Goal: Task Accomplishment & Management: Manage account settings

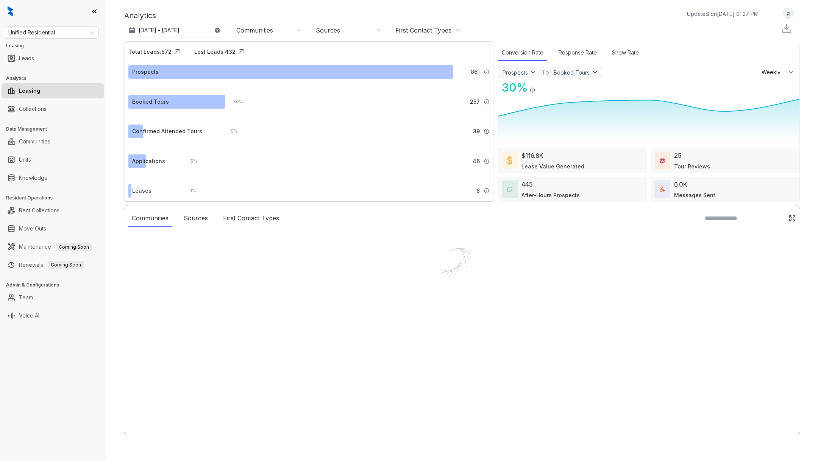
select select "******"
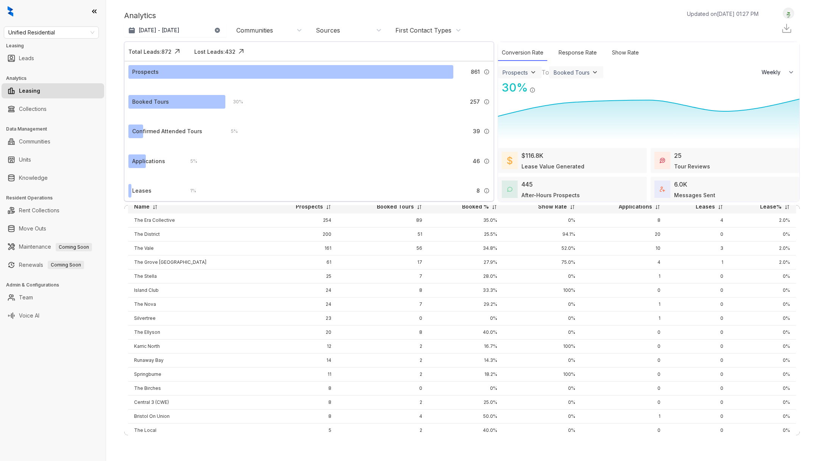
scroll to position [45, 0]
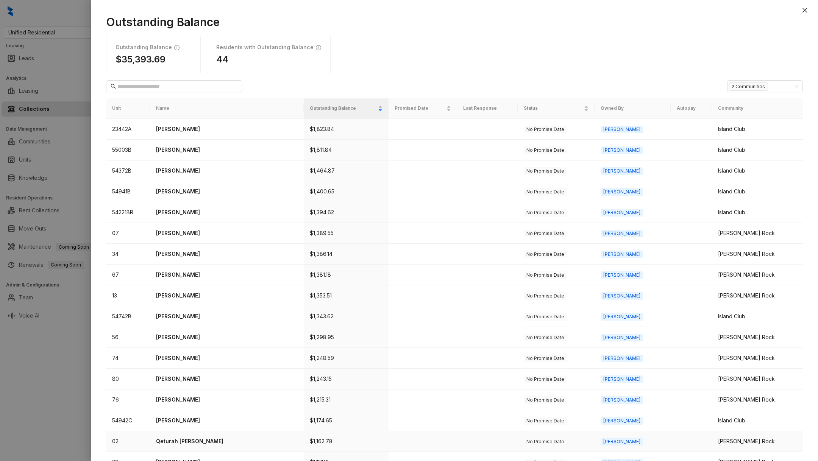
scroll to position [97, 0]
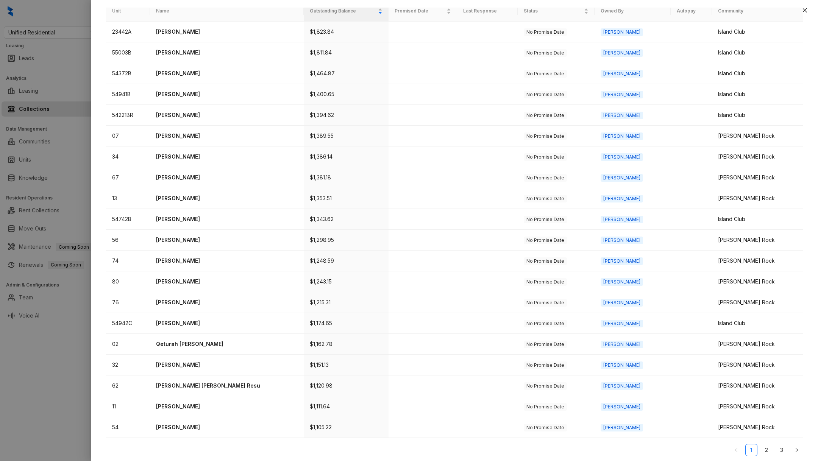
click at [68, 385] on div at bounding box center [409, 230] width 818 height 461
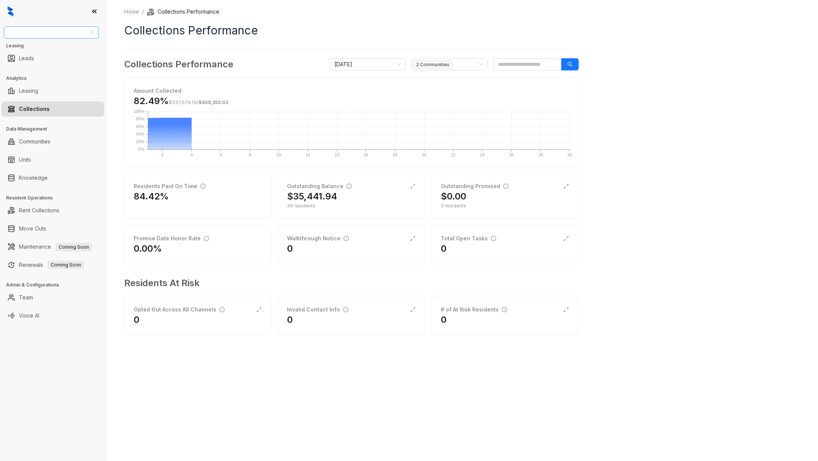
click at [46, 31] on span "Unified Residential" at bounding box center [51, 32] width 86 height 11
type input "***"
click at [48, 68] on div "United Apartment Group" at bounding box center [51, 72] width 83 height 8
click at [516, 65] on input "search" at bounding box center [527, 64] width 68 height 12
paste input "**********"
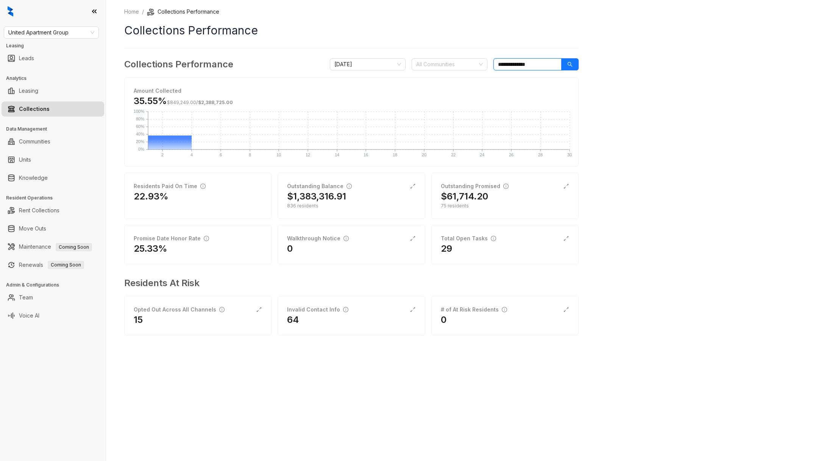
type input "**********"
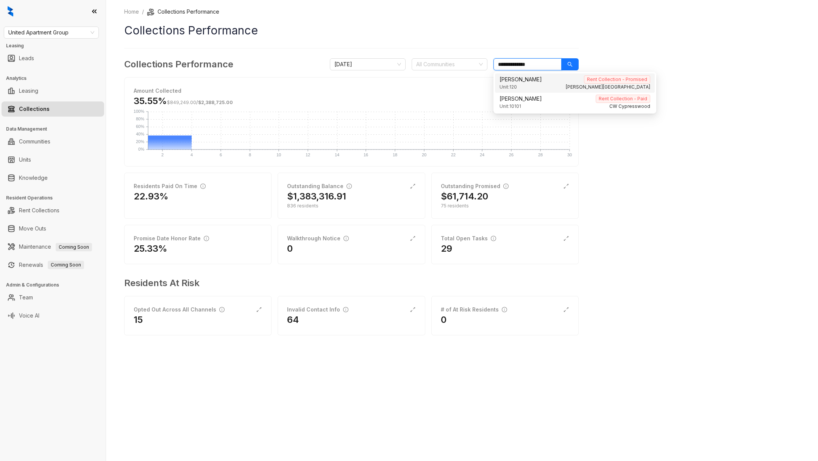
click at [547, 82] on div "Ashley Stewart Rent Collection - Promised" at bounding box center [574, 79] width 151 height 8
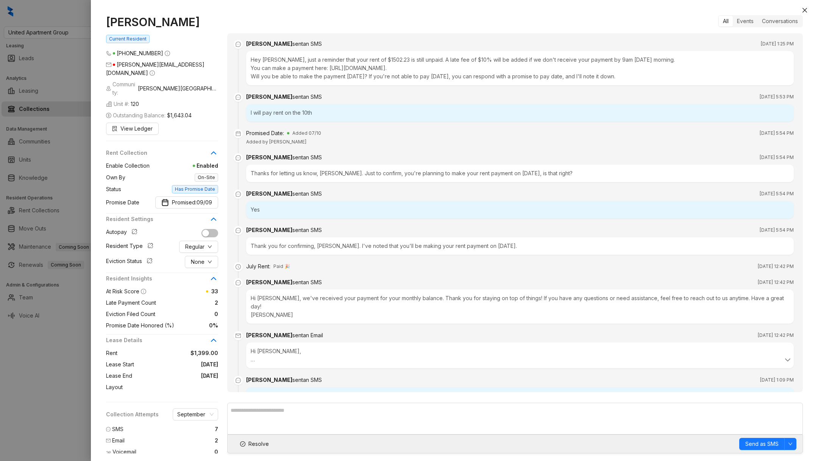
scroll to position [1093, 0]
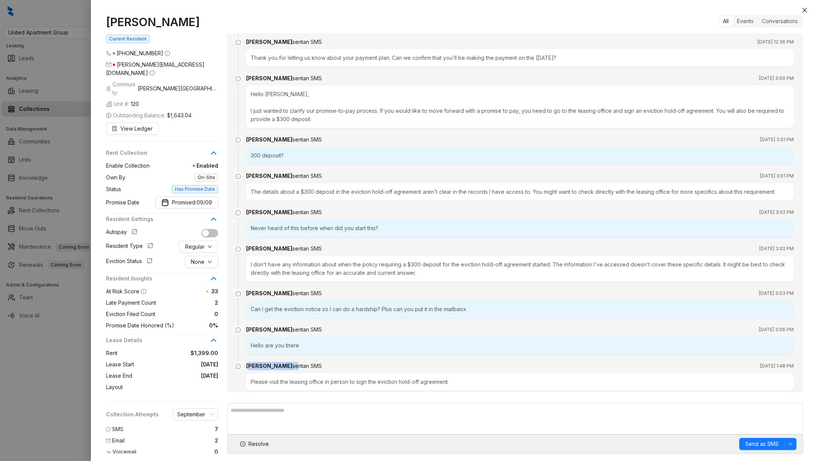
drag, startPoint x: 250, startPoint y: 349, endPoint x: 306, endPoint y: 349, distance: 55.7
click at [287, 362] on div "Kaitlyn sent an SMS" at bounding box center [284, 366] width 76 height 8
click at [319, 362] on div "Kaitlyn sent an SMS Sep 4, 2025 at 1:48 PM" at bounding box center [519, 366] width 547 height 8
click at [199, 243] on span "Regular" at bounding box center [194, 247] width 19 height 8
click at [305, 326] on span "sent an SMS" at bounding box center [307, 329] width 30 height 6
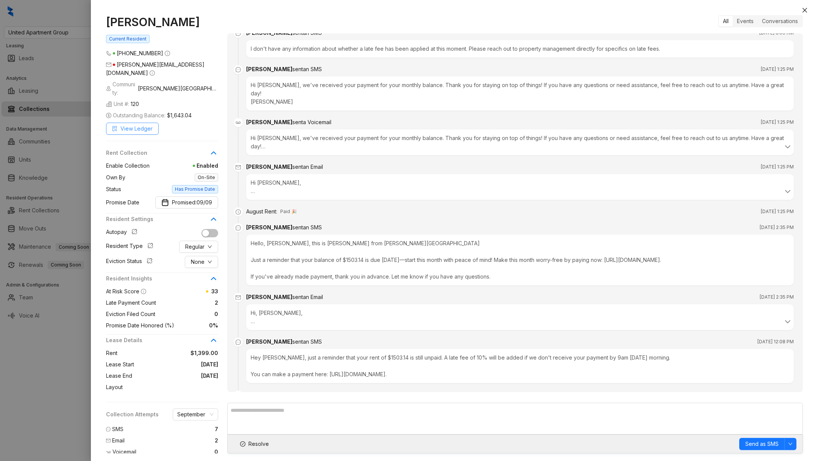
scroll to position [595, 0]
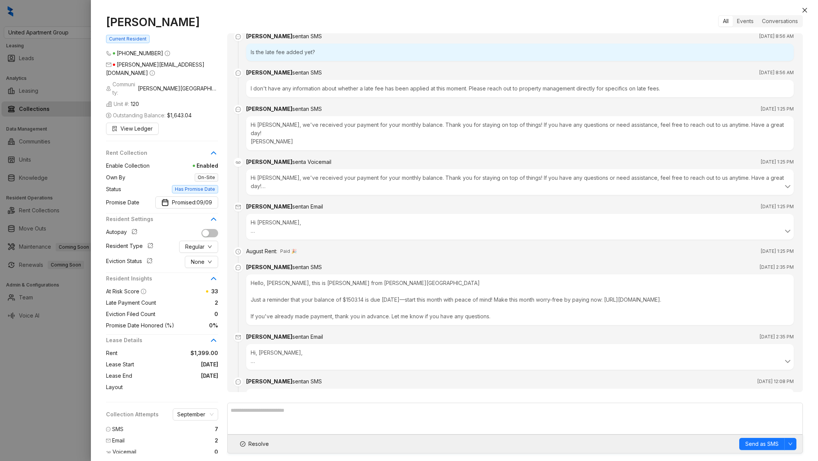
click at [67, 350] on div at bounding box center [409, 230] width 818 height 461
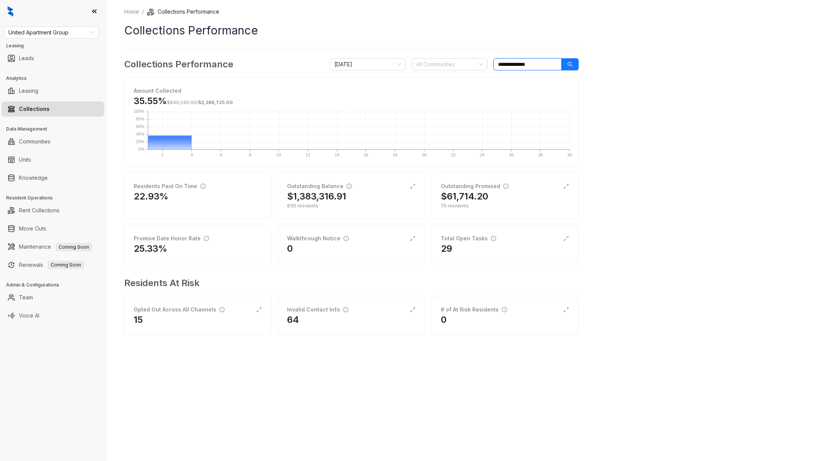
click at [509, 64] on input "**********" at bounding box center [527, 64] width 68 height 12
click at [510, 64] on input "**********" at bounding box center [527, 64] width 68 height 12
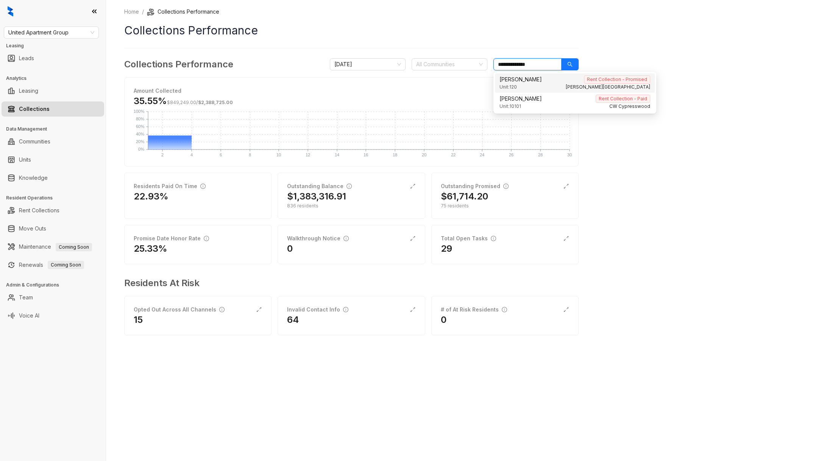
click at [510, 64] on input "**********" at bounding box center [527, 64] width 68 height 12
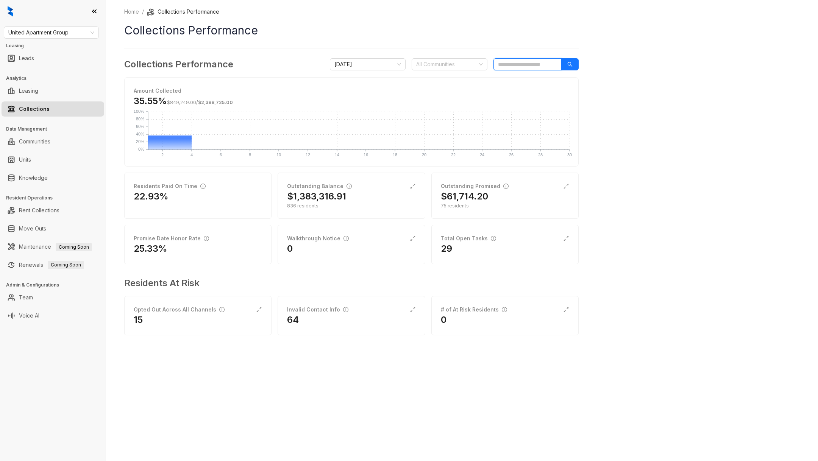
paste input "**********"
click at [562, 91] on div "Sampson Villalobos Rent Collection - Unpaid Unit: 322 Mason Park" at bounding box center [575, 82] width 160 height 19
click at [540, 66] on input "**********" at bounding box center [527, 64] width 68 height 12
click at [527, 83] on span "Sampson Villalobos" at bounding box center [520, 79] width 42 height 8
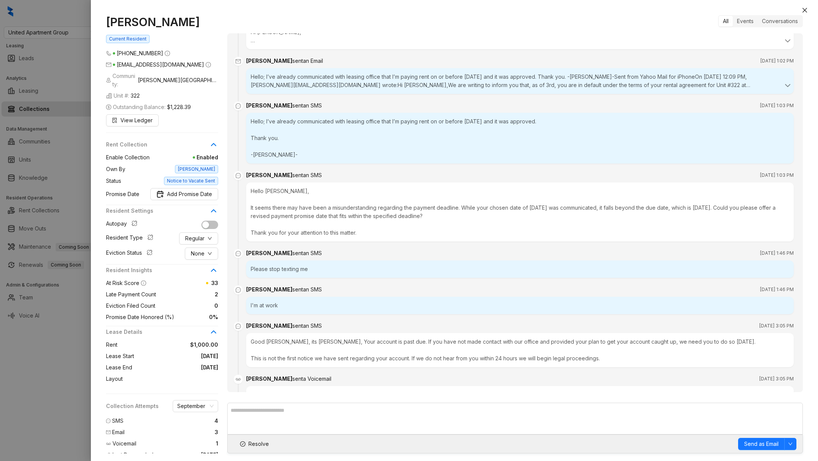
scroll to position [1379, 0]
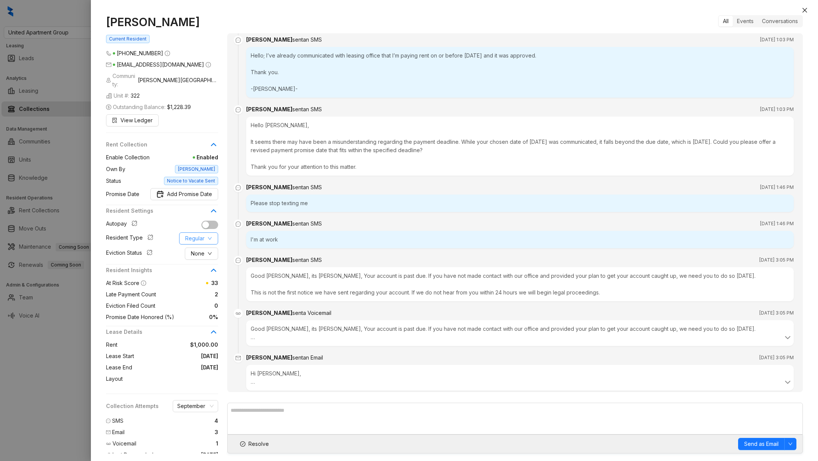
click at [192, 232] on button "Regular" at bounding box center [198, 238] width 39 height 12
click at [209, 257] on span "Corporate" at bounding box center [204, 256] width 37 height 8
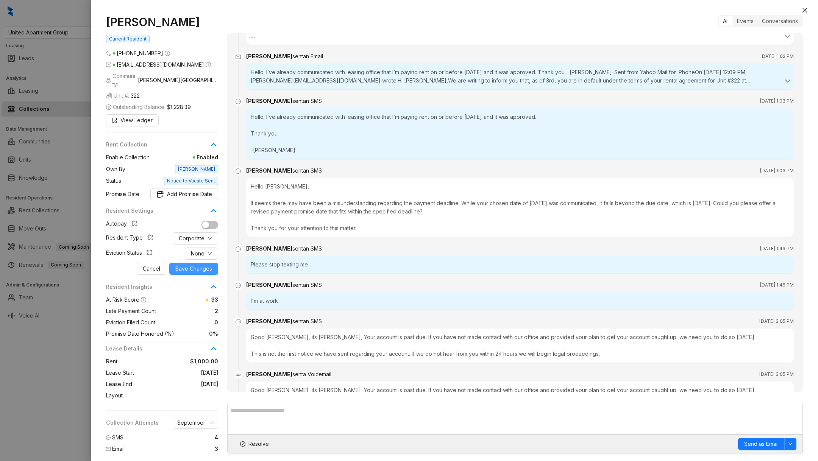
scroll to position [1277, 0]
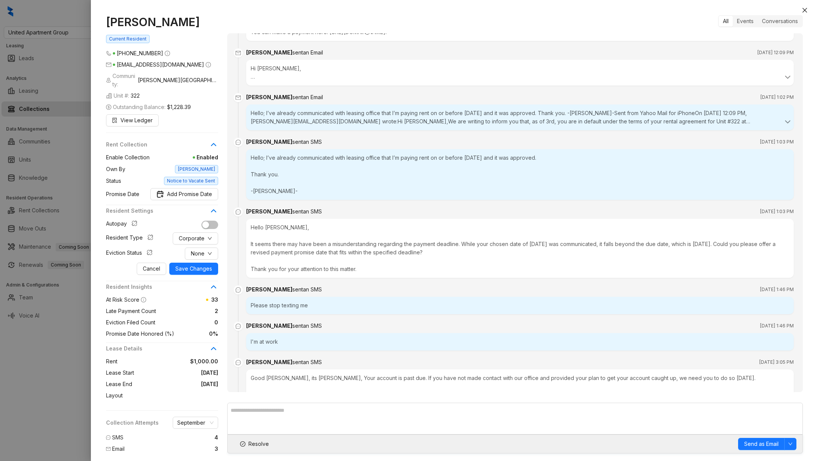
drag, startPoint x: 197, startPoint y: 258, endPoint x: 346, endPoint y: 262, distance: 148.8
click at [345, 261] on div "Sampson Villalobos Current Resident (281) 685 2596 sam21villa@yahoo.com Communi…" at bounding box center [454, 234] width 697 height 438
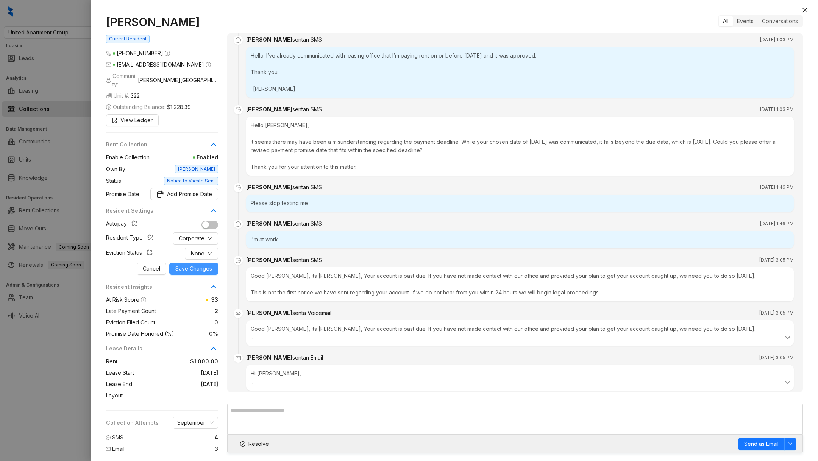
click at [189, 265] on span "Save Changes" at bounding box center [193, 269] width 37 height 8
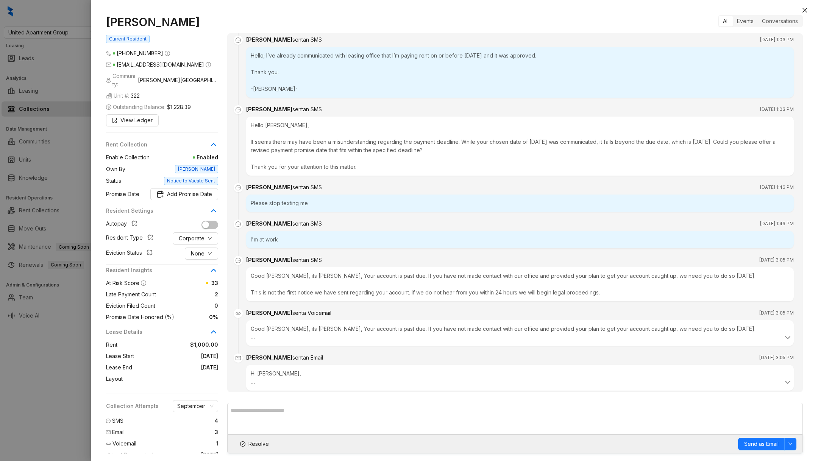
scroll to position [957, 0]
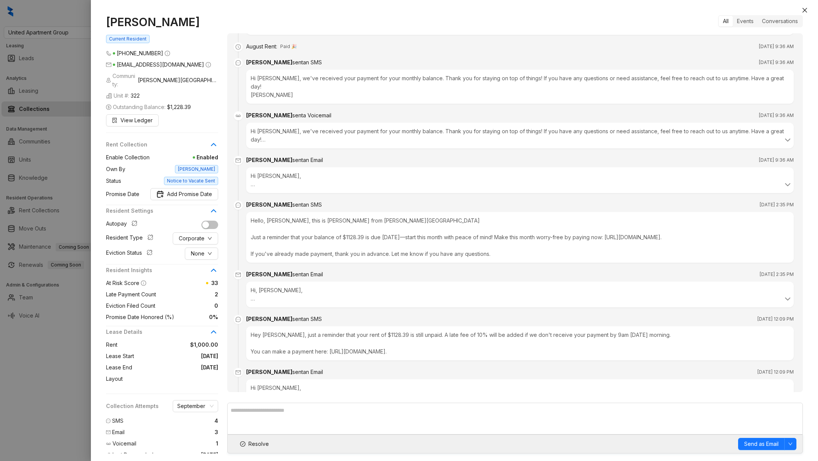
click at [809, 8] on div "Sampson Villalobos Current Resident (281) 685 2596 sam21villa@yahoo.com Communi…" at bounding box center [454, 235] width 727 height 454
click at [806, 8] on icon "close" at bounding box center [805, 10] width 6 height 6
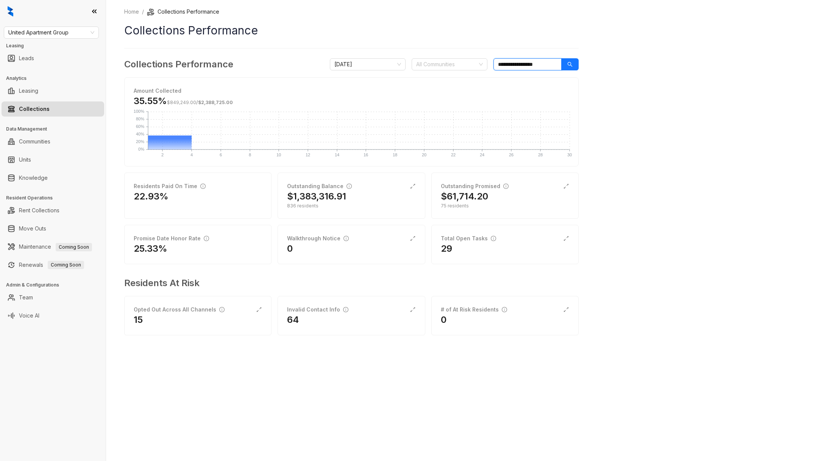
click at [537, 70] on input "**********" at bounding box center [527, 64] width 68 height 12
click at [537, 67] on input "**********" at bounding box center [527, 64] width 68 height 12
click at [537, 64] on input "**********" at bounding box center [527, 64] width 68 height 12
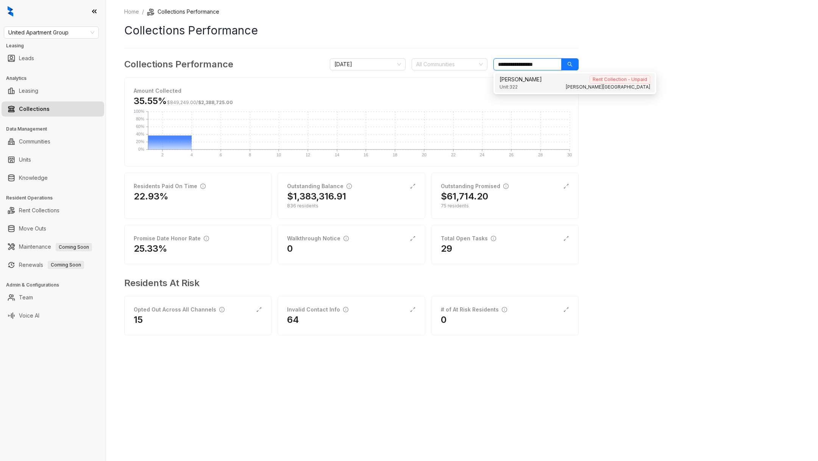
click at [537, 64] on input "**********" at bounding box center [527, 64] width 68 height 12
click at [551, 84] on div "Unit: 120 Mason Park" at bounding box center [574, 87] width 151 height 7
type input "*********"
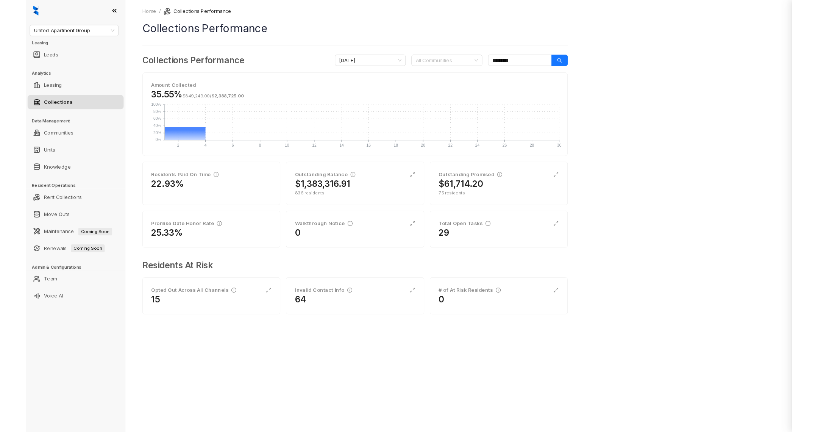
scroll to position [1093, 0]
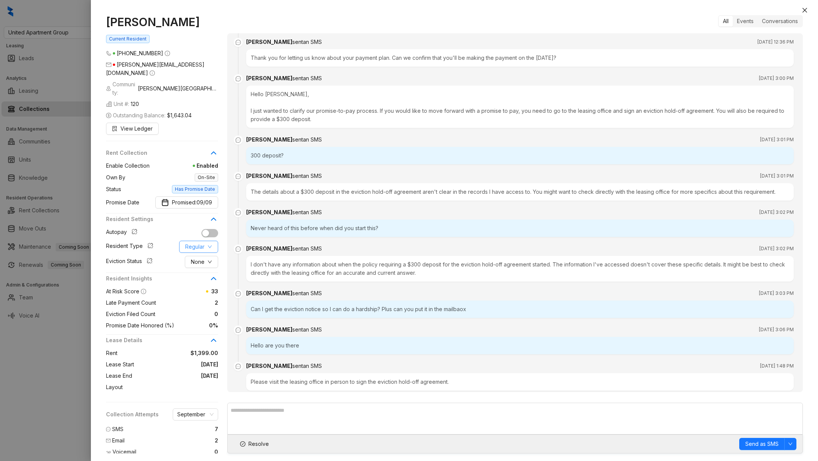
click at [203, 243] on span "Regular" at bounding box center [194, 247] width 19 height 8
click at [193, 260] on span "Corporate" at bounding box center [204, 256] width 37 height 8
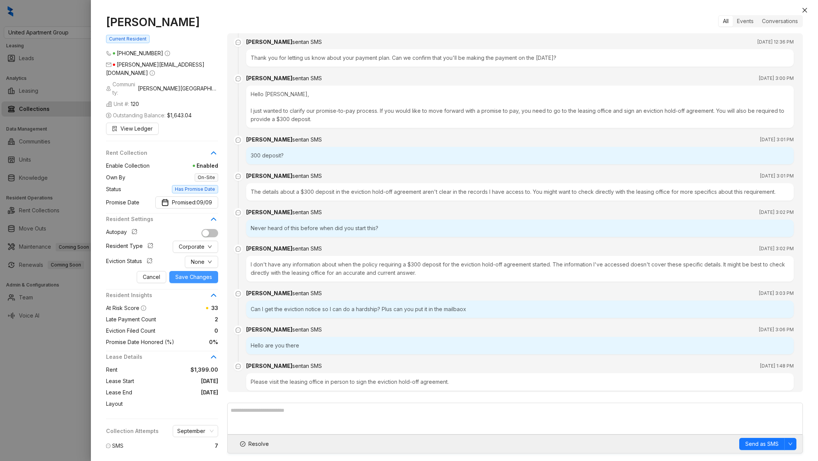
click at [190, 273] on span "Save Changes" at bounding box center [193, 277] width 37 height 8
click at [18, 393] on div at bounding box center [409, 230] width 818 height 461
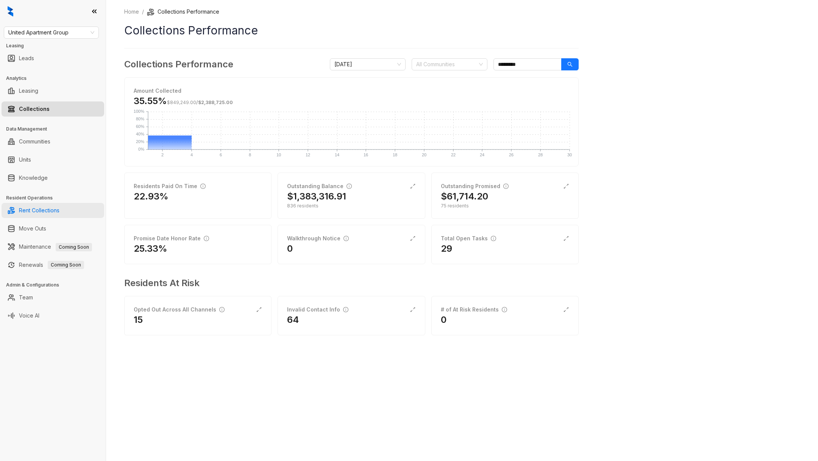
click at [36, 211] on link "Rent Collections" at bounding box center [39, 210] width 41 height 15
click at [52, 214] on link "Rent Collections" at bounding box center [39, 210] width 41 height 15
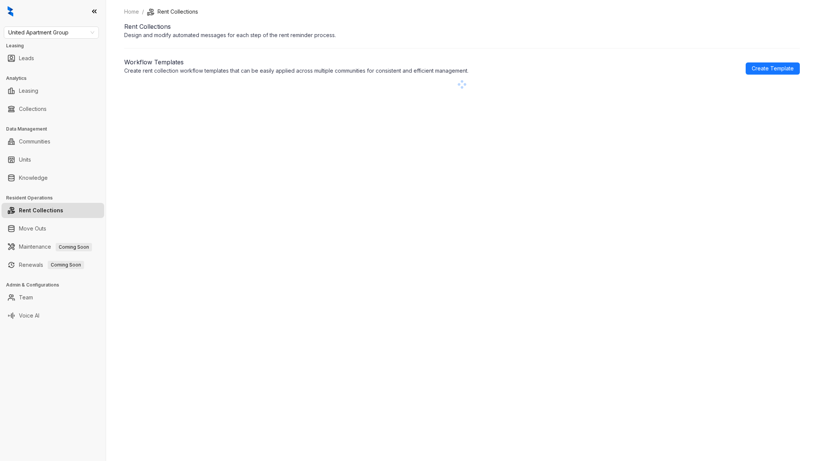
click at [42, 211] on link "Rent Collections" at bounding box center [41, 210] width 44 height 15
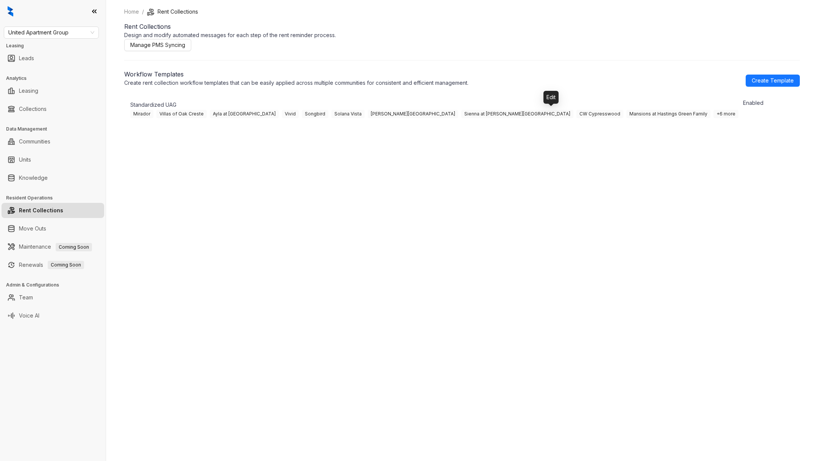
click at [759, 116] on icon "button" at bounding box center [763, 113] width 8 height 8
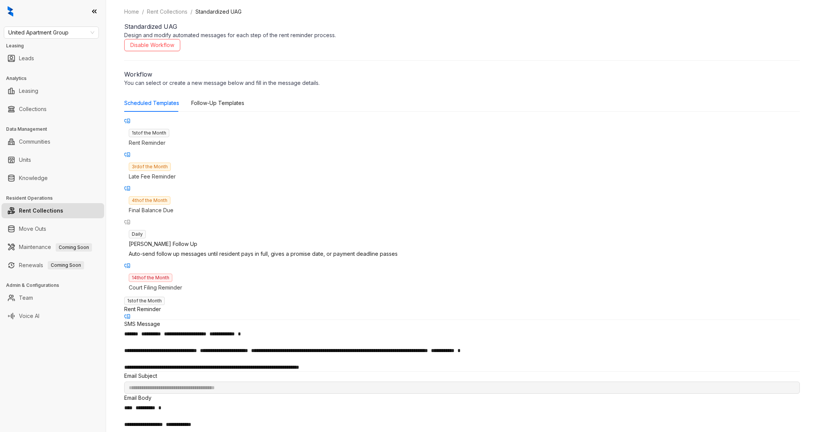
click at [180, 201] on div "4th of the Month Final Balance Due" at bounding box center [461, 205] width 675 height 28
type input "**********"
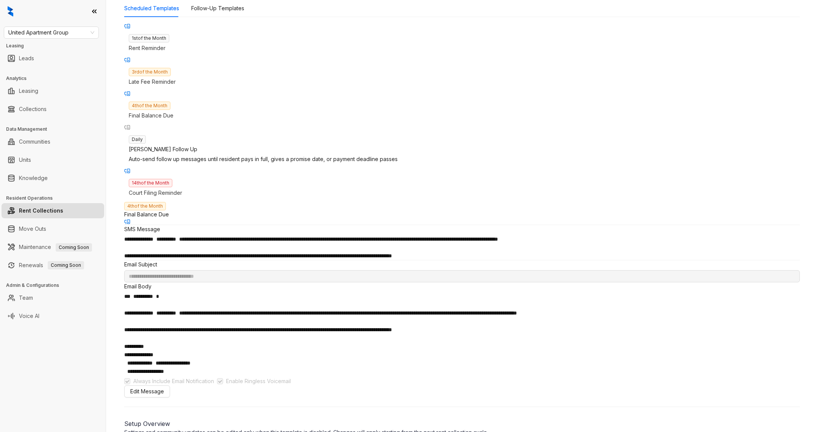
scroll to position [60, 0]
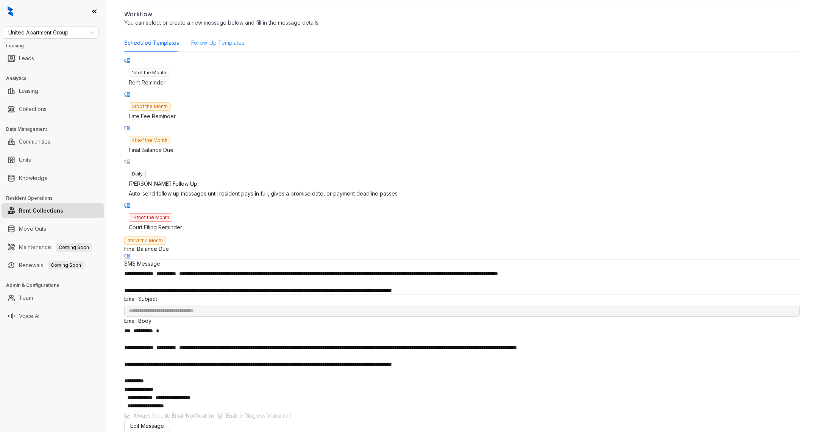
click at [230, 50] on div "Follow-Up Templates" at bounding box center [217, 42] width 53 height 17
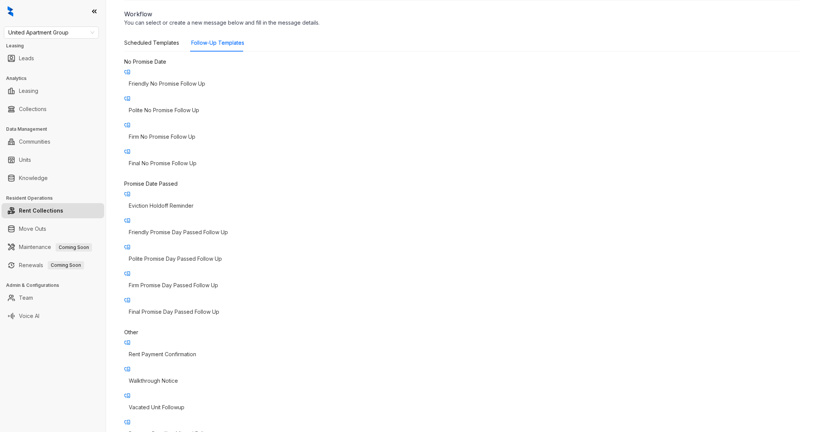
click at [214, 80] on p "Friendly No Promise Follow Up" at bounding box center [462, 84] width 666 height 8
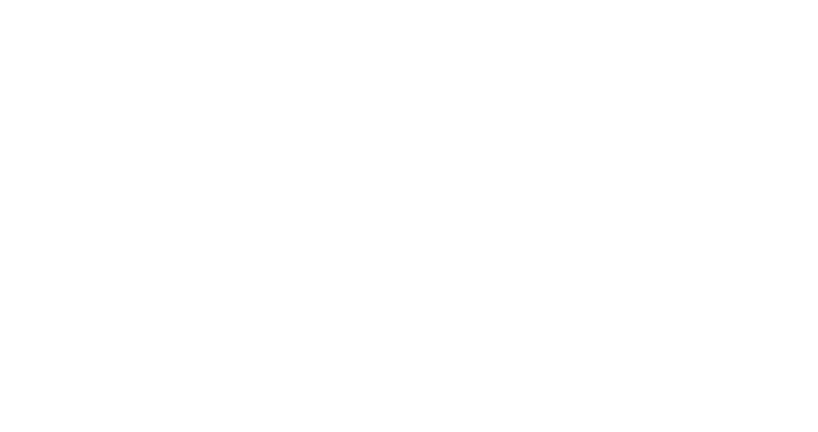
scroll to position [72, 0]
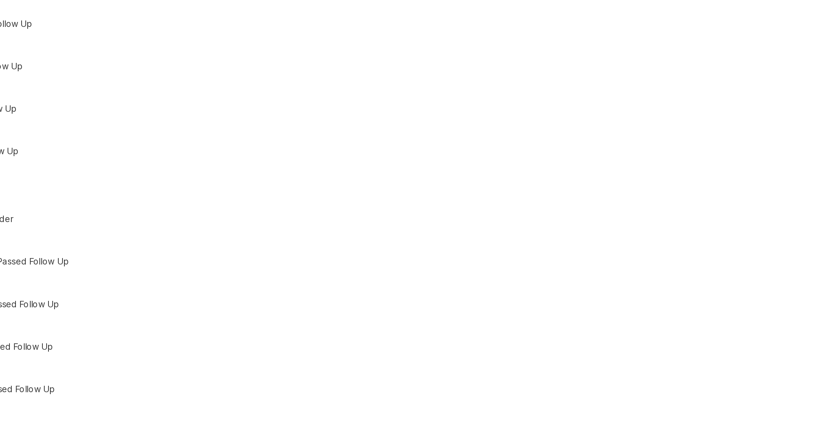
click at [224, 94] on p "Polite No Promise Follow Up" at bounding box center [462, 98] width 666 height 8
type input "**********"
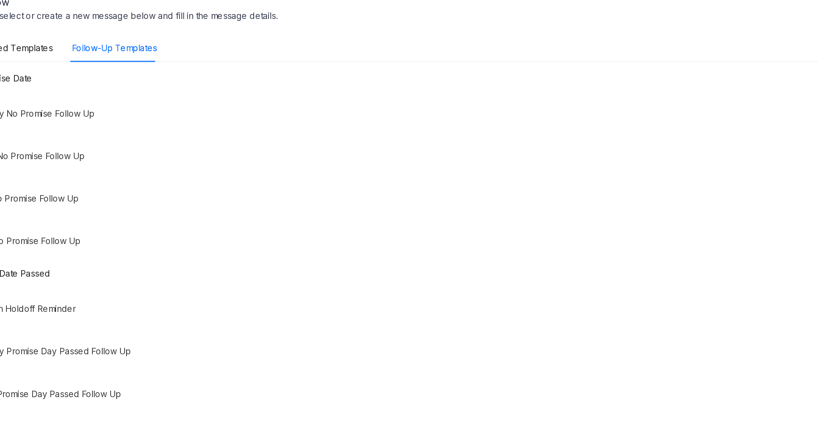
scroll to position [16, 0]
click at [160, 94] on div "Scheduled Templates" at bounding box center [151, 87] width 55 height 17
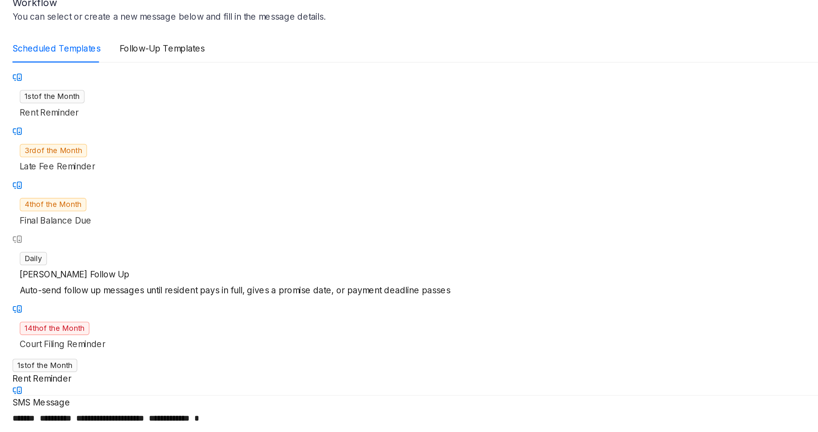
click at [179, 190] on p "Final Balance Due" at bounding box center [462, 194] width 666 height 8
type input "**********"
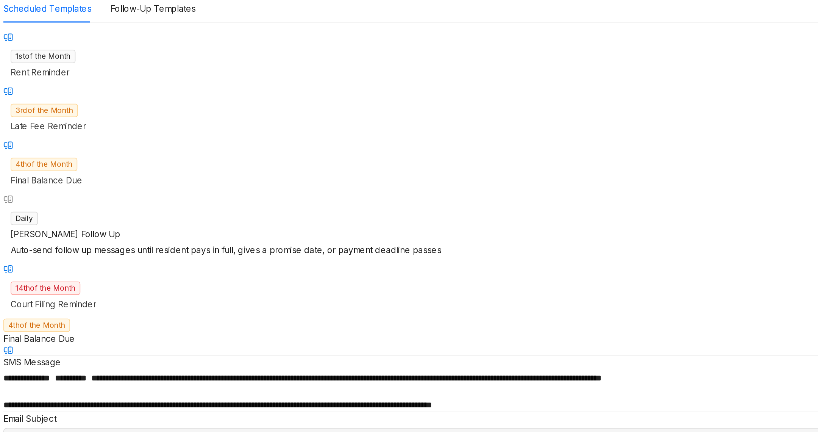
scroll to position [47, 0]
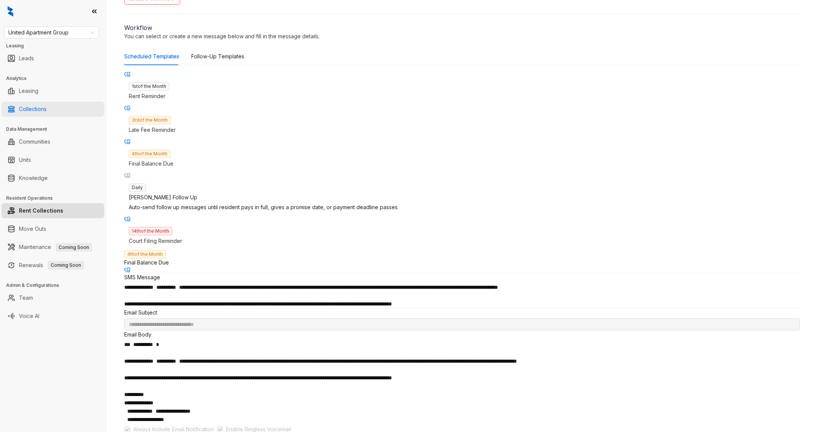
click at [45, 101] on link "Collections" at bounding box center [33, 108] width 28 height 15
click at [33, 114] on link "Collections" at bounding box center [33, 108] width 28 height 15
click at [31, 109] on link "Collections" at bounding box center [33, 108] width 28 height 15
click at [30, 107] on link "Collections" at bounding box center [33, 108] width 28 height 15
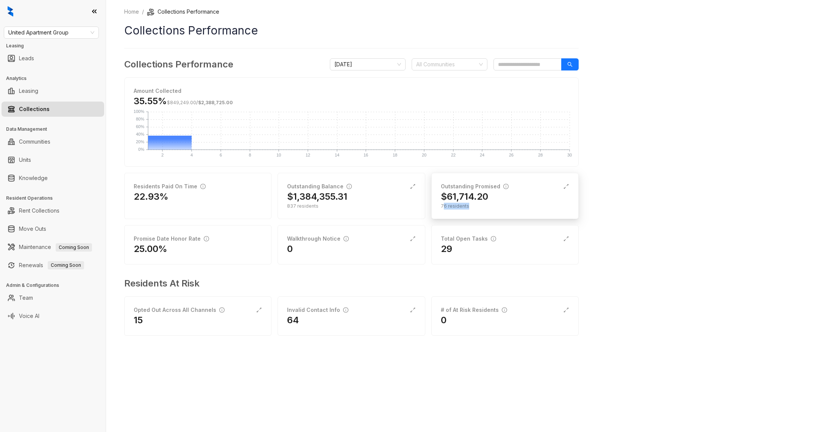
drag, startPoint x: 450, startPoint y: 212, endPoint x: 444, endPoint y: 208, distance: 7.3
click at [444, 208] on div "Outstanding Promised $61,714.20 76 residents" at bounding box center [504, 196] width 147 height 46
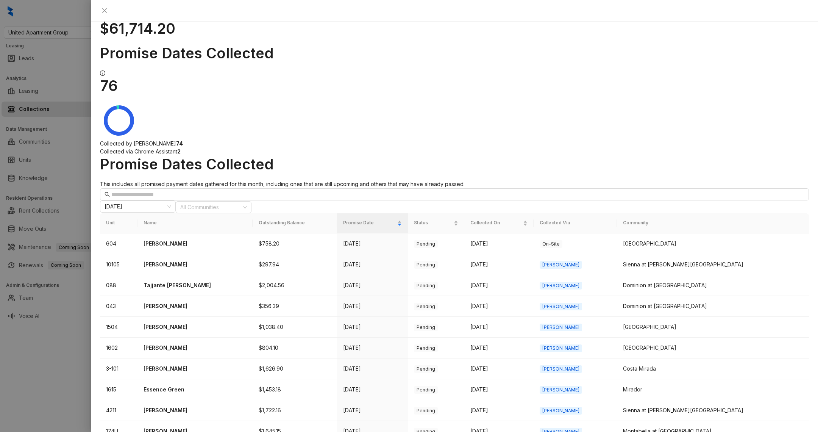
scroll to position [168, 0]
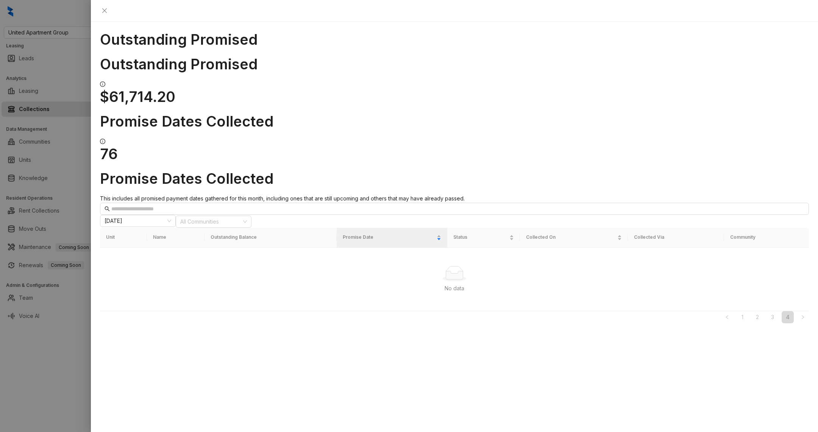
scroll to position [0, 0]
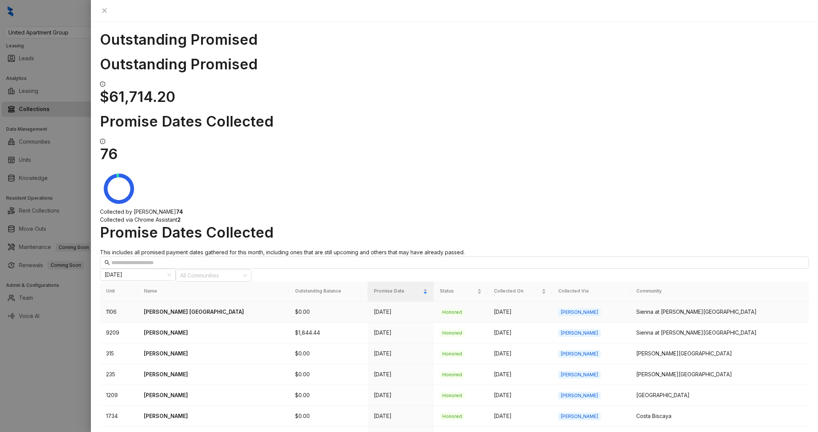
click at [182, 307] on p "Tammy China" at bounding box center [213, 311] width 139 height 8
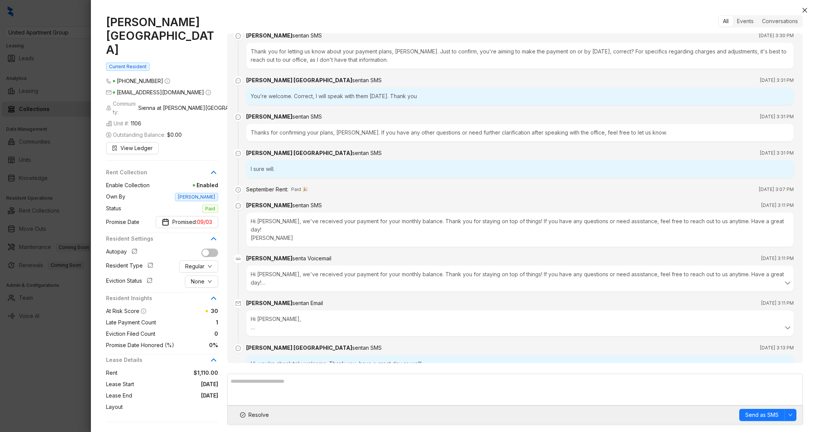
scroll to position [274, 0]
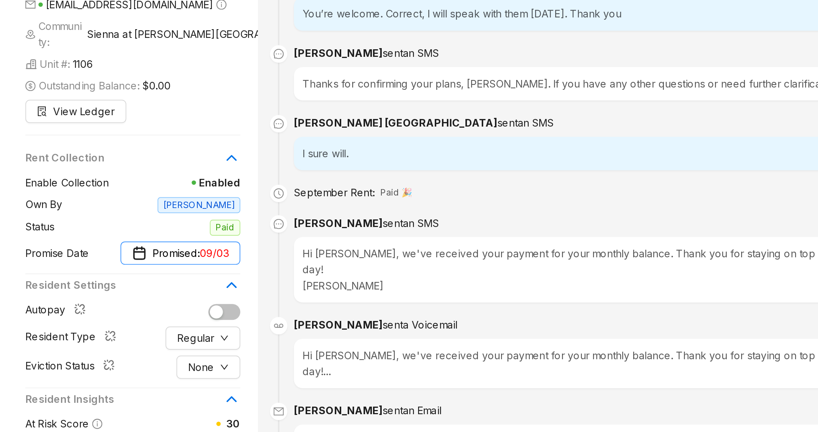
click at [180, 218] on span "Promised: 09/03" at bounding box center [192, 222] width 40 height 8
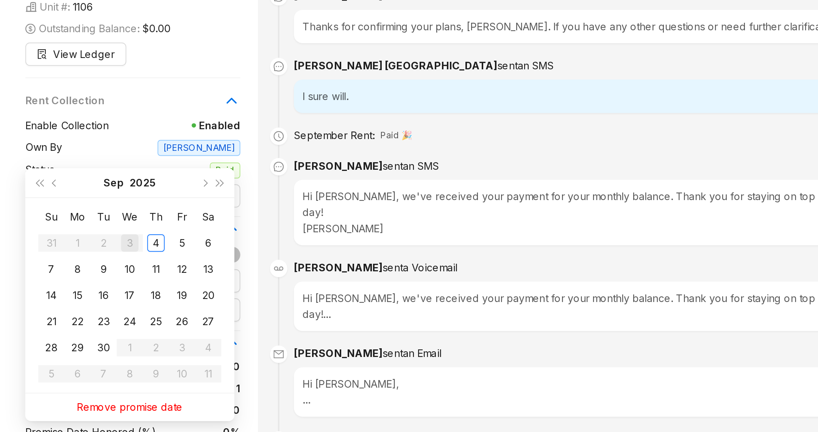
type input "**********"
click at [102, 272] on div "**********" at bounding box center [454, 220] width 727 height 424
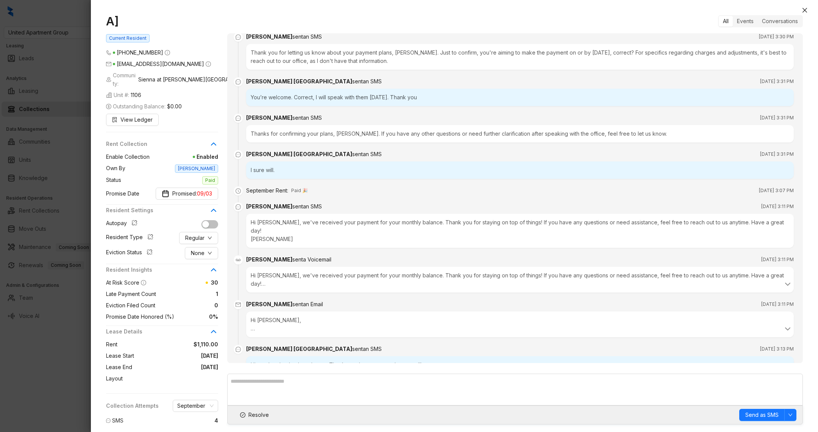
scroll to position [295, 0]
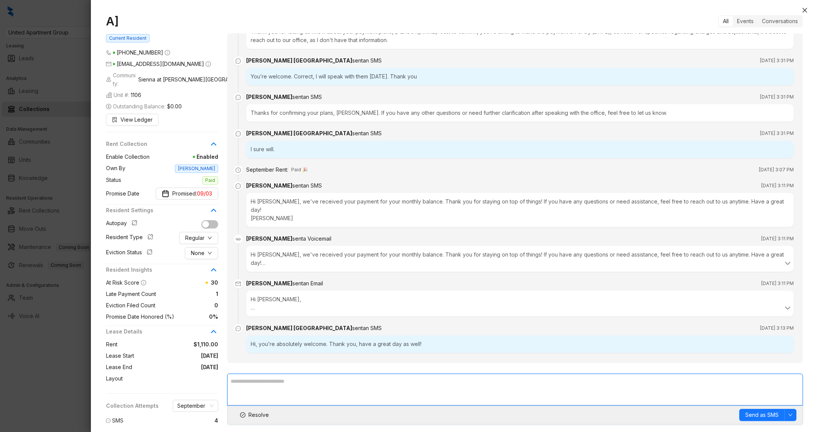
click at [254, 376] on textarea at bounding box center [514, 389] width 575 height 32
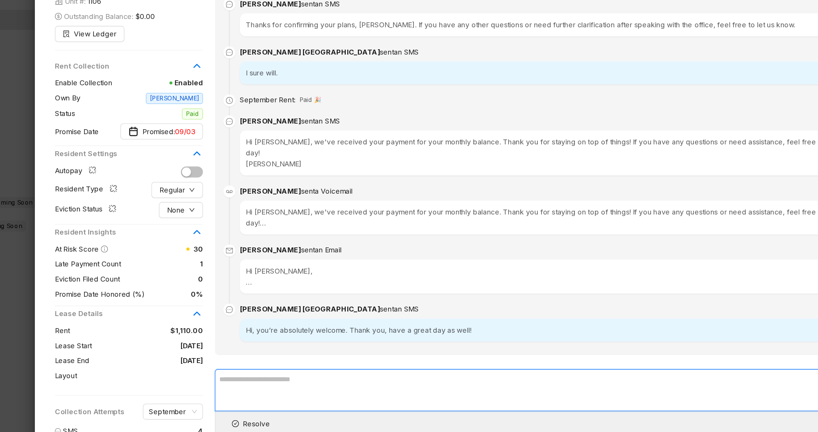
click at [260, 391] on textarea at bounding box center [514, 389] width 575 height 32
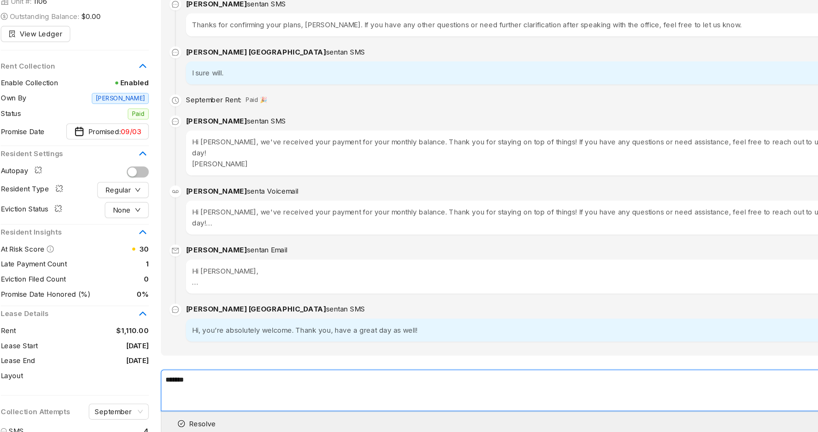
type textarea "*******"
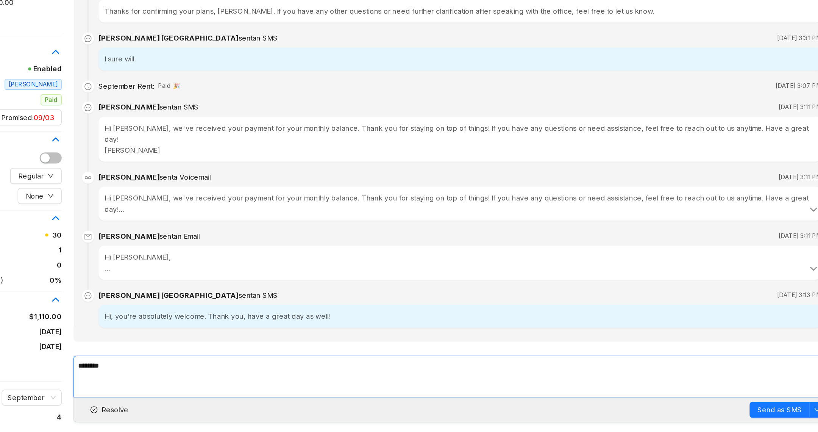
click at [291, 379] on textarea "*******" at bounding box center [514, 389] width 575 height 31
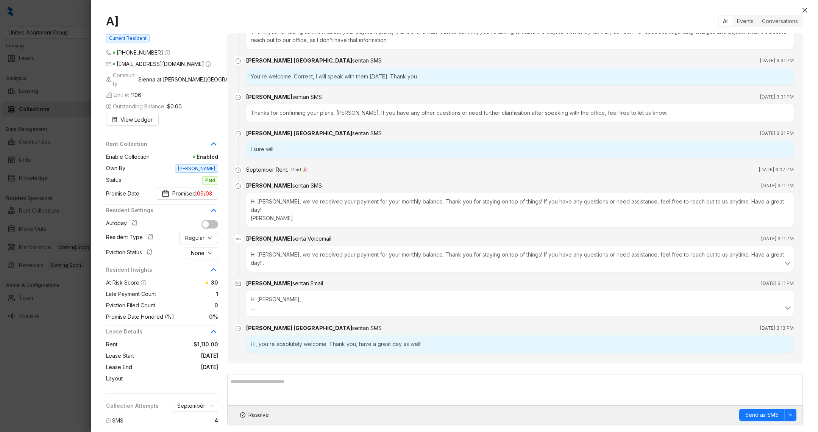
click at [70, 332] on div at bounding box center [409, 216] width 818 height 432
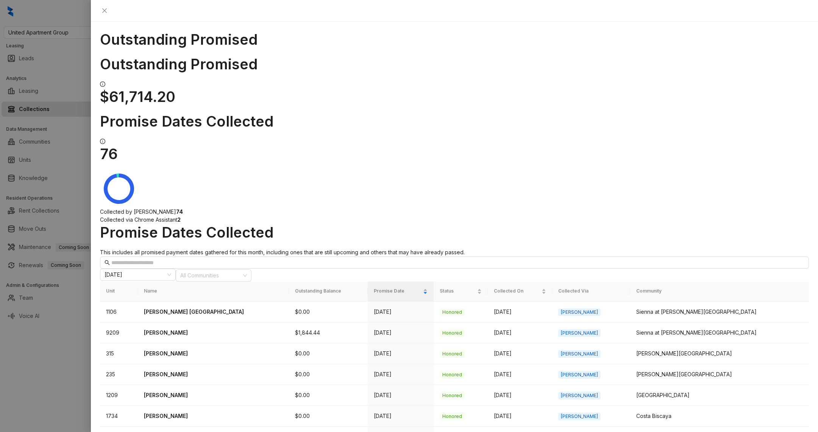
click at [70, 332] on div at bounding box center [409, 216] width 818 height 432
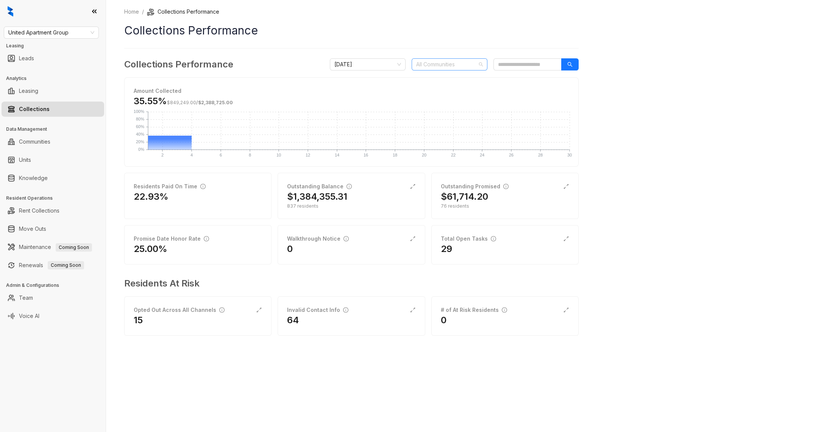
click at [454, 65] on div at bounding box center [445, 64] width 65 height 11
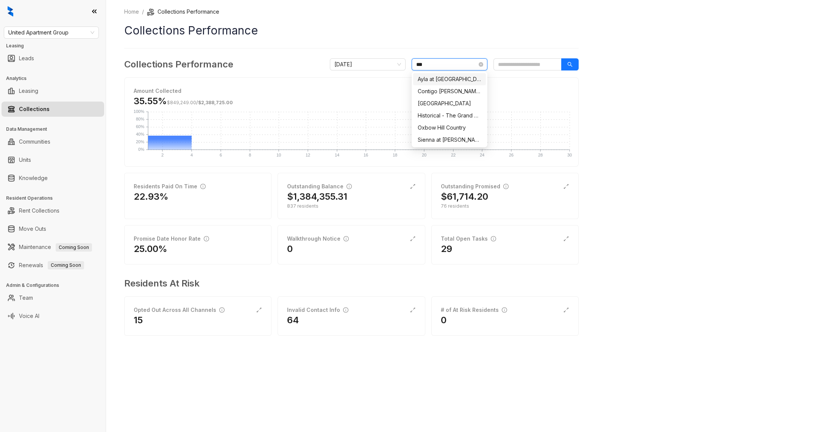
type input "****"
click at [457, 98] on div "Hilltop Oaks" at bounding box center [449, 103] width 73 height 12
click at [234, 387] on div "Home / Collections Performance Collections Performance Collections Performance …" at bounding box center [462, 216] width 712 height 432
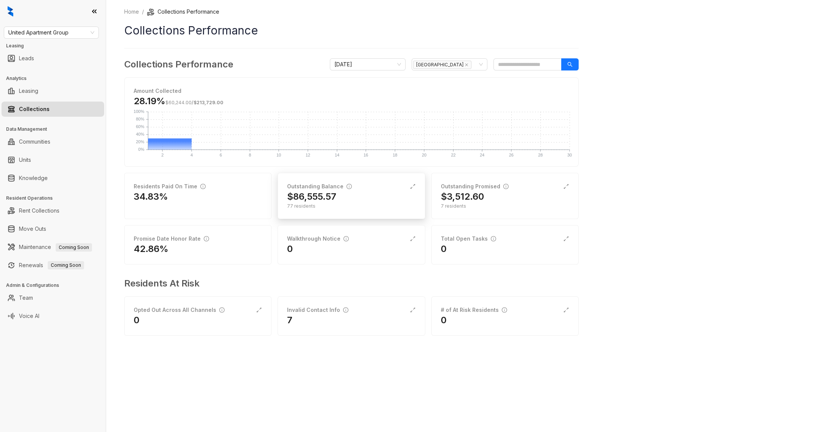
click at [378, 214] on div "Outstanding Balance $86,555.57 77 residents" at bounding box center [351, 196] width 147 height 46
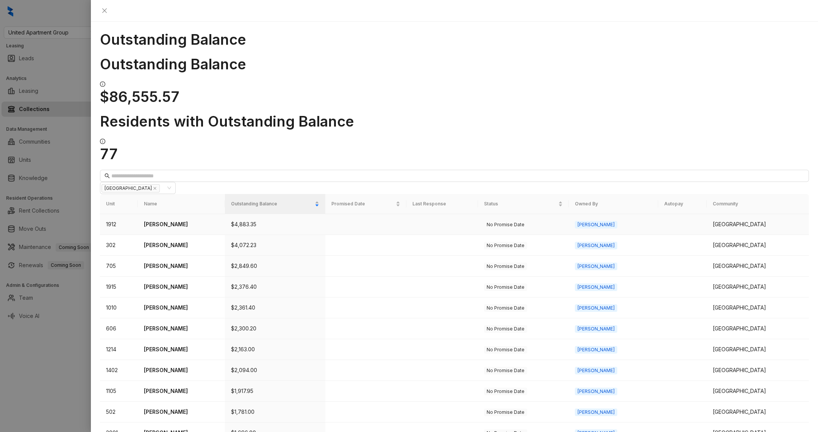
click at [180, 220] on p "Kayleen Stanton" at bounding box center [181, 224] width 75 height 8
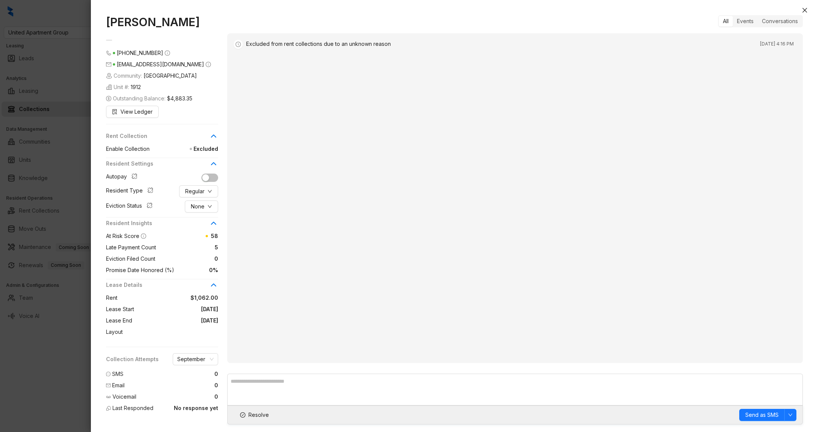
click at [63, 365] on div at bounding box center [409, 216] width 818 height 432
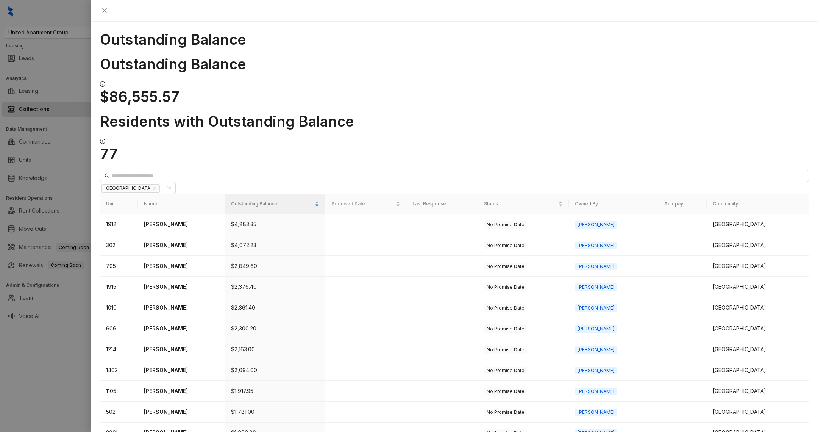
click at [54, 391] on div at bounding box center [409, 216] width 818 height 432
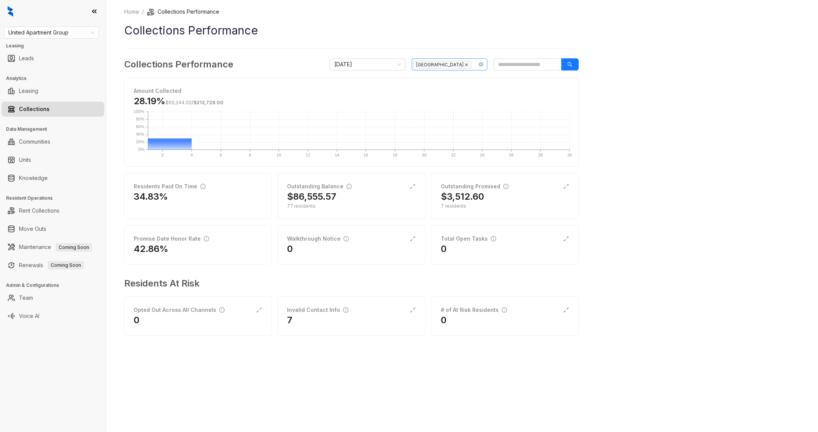
click at [465, 65] on icon "close" at bounding box center [467, 65] width 4 height 4
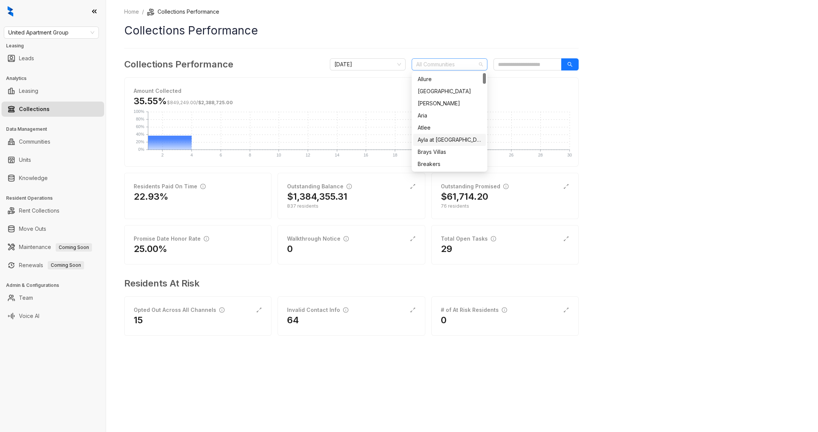
click at [362, 12] on ol "Home / Collections Performance" at bounding box center [351, 12] width 454 height 8
click at [457, 248] on div "29" at bounding box center [505, 249] width 128 height 12
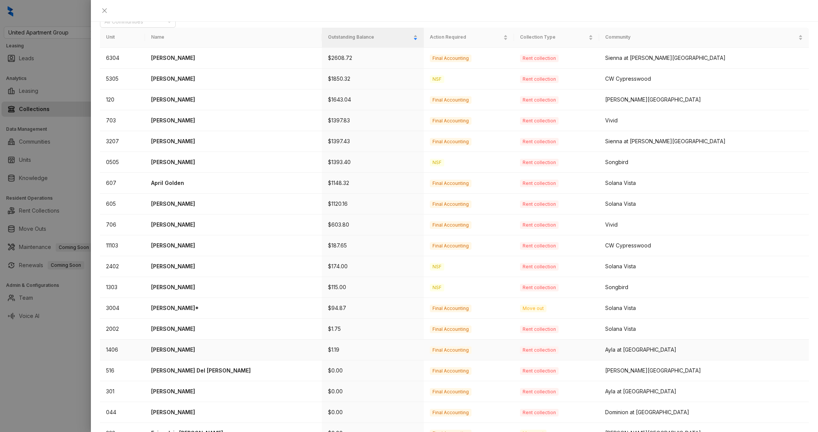
scroll to position [106, 0]
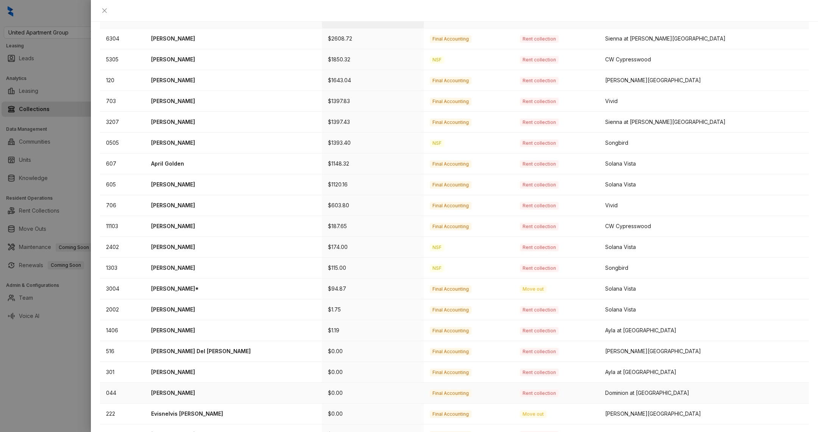
click at [205, 388] on p "Cynthia Davis" at bounding box center [233, 392] width 165 height 8
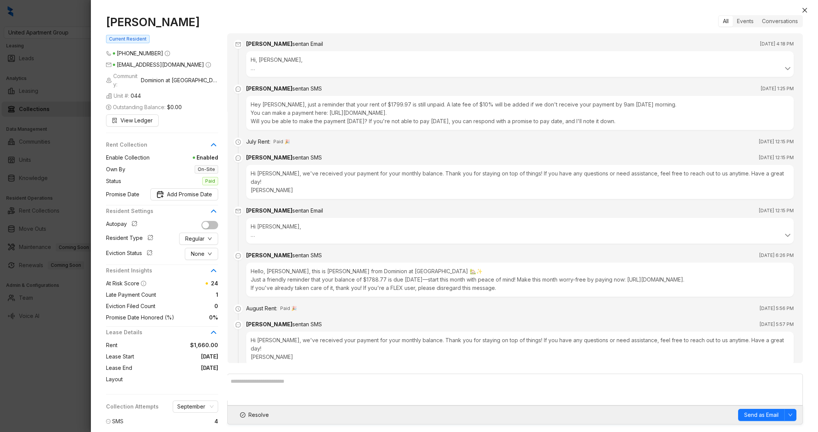
scroll to position [589, 0]
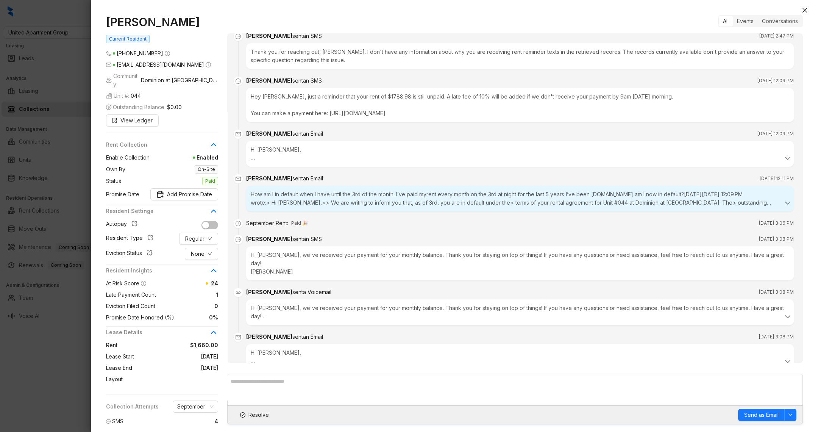
click at [73, 391] on div at bounding box center [409, 216] width 818 height 432
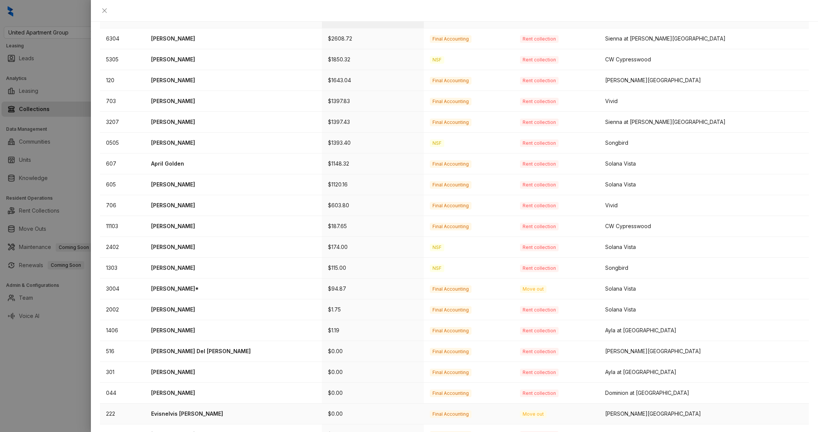
click at [184, 409] on p "Evisnelvis Medina" at bounding box center [233, 413] width 165 height 8
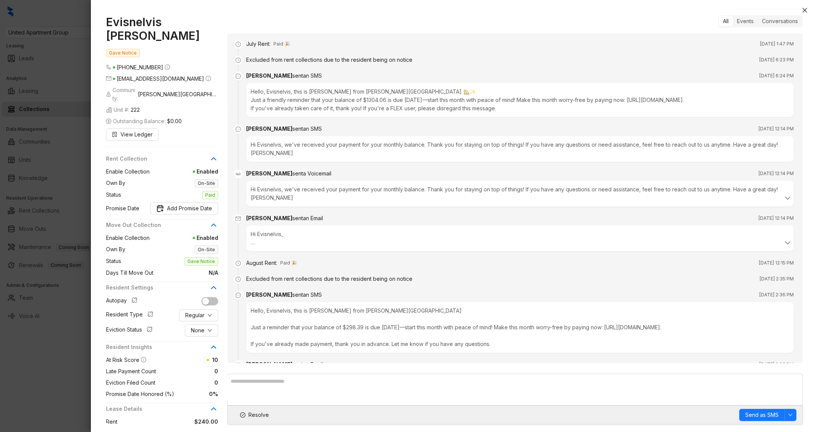
scroll to position [313, 0]
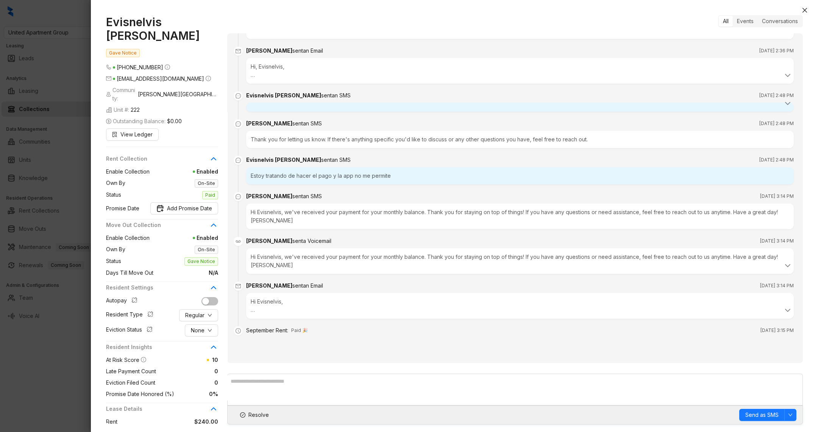
click at [265, 180] on div "Estoy tratando de hacer el pago y la app no me permite" at bounding box center [519, 175] width 547 height 17
copy div "Estoy tratando de hacer el pago y la app no me permite"
click at [294, 197] on span "sent an SMS" at bounding box center [307, 196] width 30 height 6
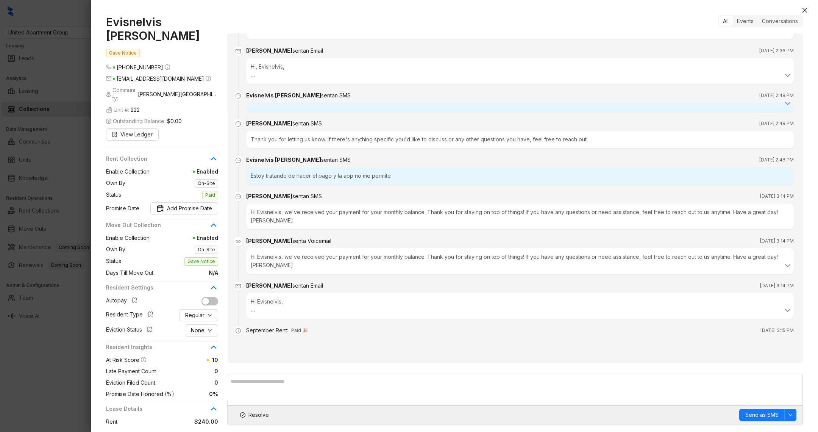
click at [267, 176] on div "Estoy tratando de hacer el pago y la app no me permite" at bounding box center [519, 175] width 547 height 17
click at [267, 175] on div "Estoy tratando de hacer el pago y la app no me permite" at bounding box center [519, 175] width 547 height 17
drag, startPoint x: 282, startPoint y: 322, endPoint x: 312, endPoint y: 329, distance: 31.5
click at [311, 329] on ul "July Rent : Paid 🎉 Jul 2, 2025 at 1:47 PM Excluded from rent collections due to…" at bounding box center [514, 41] width 557 height 625
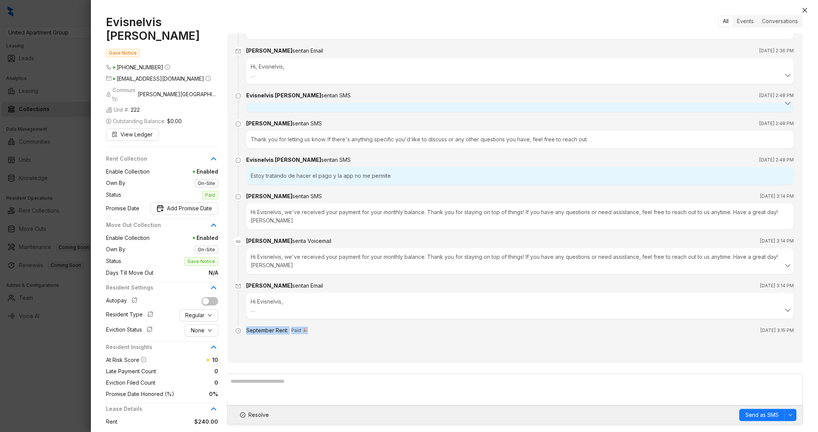
click at [312, 329] on div "September Rent : Paid 🎉 Sep 2, 2025 at 3:15 PM" at bounding box center [519, 330] width 547 height 8
click at [274, 176] on div "Estoy tratando de hacer el pago y la app no me permite" at bounding box center [519, 175] width 547 height 17
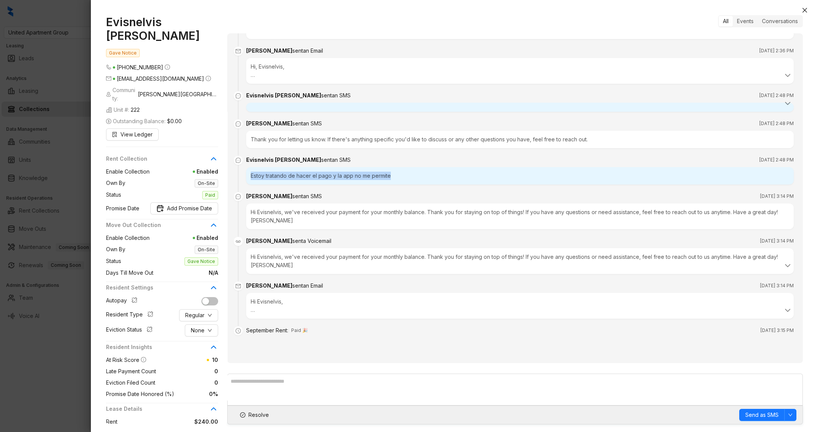
click at [274, 176] on div "Estoy tratando de hacer el pago y la app no me permite" at bounding box center [519, 175] width 547 height 17
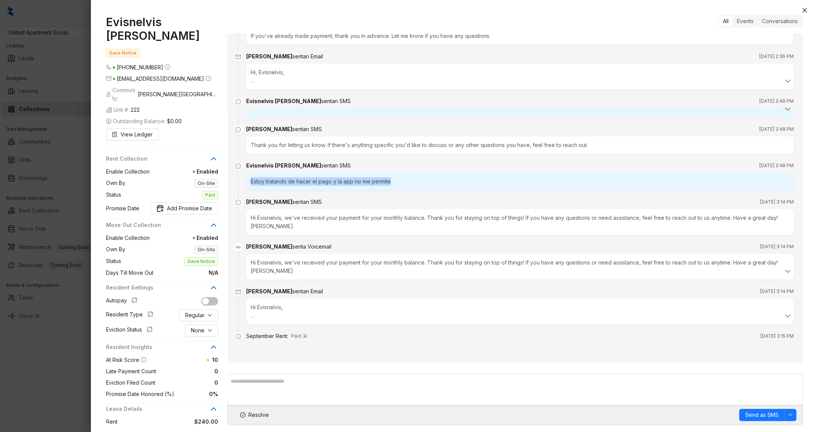
scroll to position [309, 0]
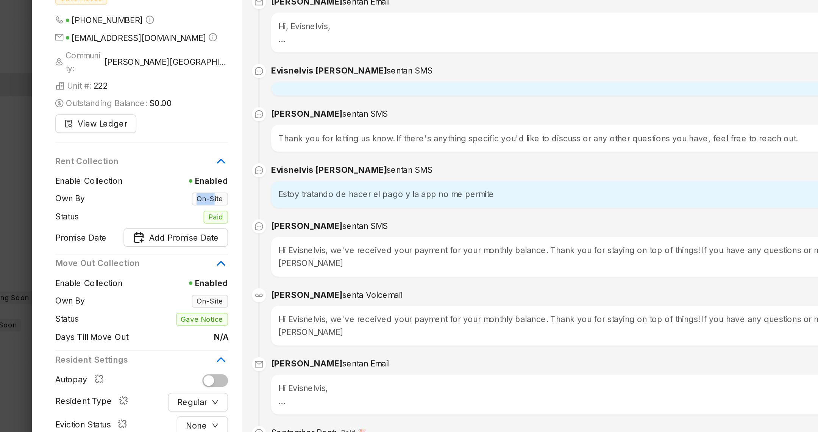
drag, startPoint x: 195, startPoint y: 157, endPoint x: 211, endPoint y: 158, distance: 15.9
click at [211, 179] on span "On-Site" at bounding box center [171, 183] width 93 height 9
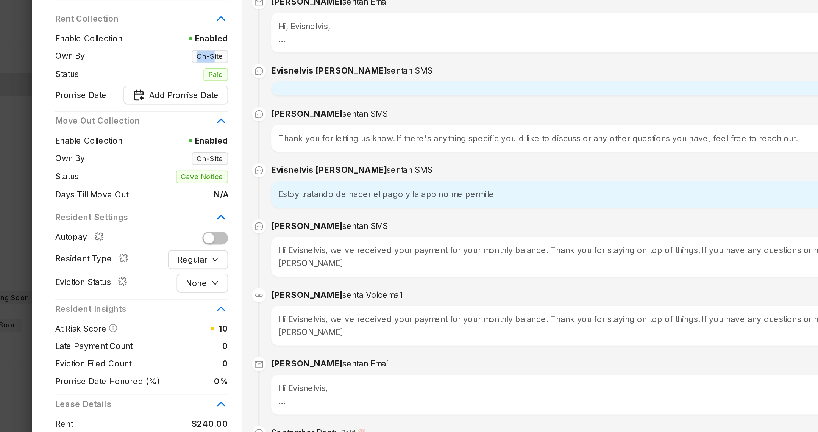
scroll to position [101, 0]
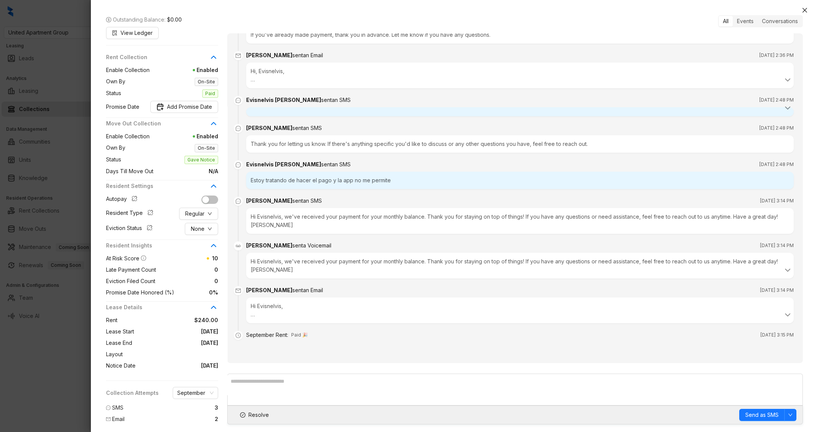
drag, startPoint x: 290, startPoint y: 340, endPoint x: 299, endPoint y: 340, distance: 8.3
click at [299, 340] on div "September Rent : Paid 🎉 Sep 2, 2025 at 3:15 PM" at bounding box center [519, 340] width 547 height 18
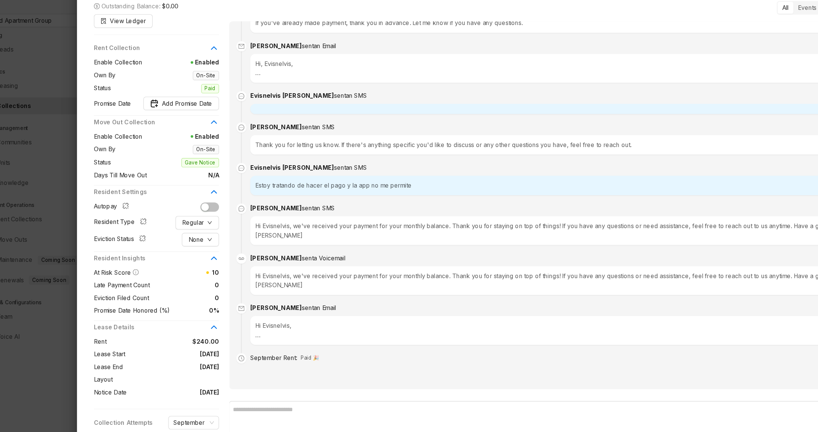
scroll to position [303, 0]
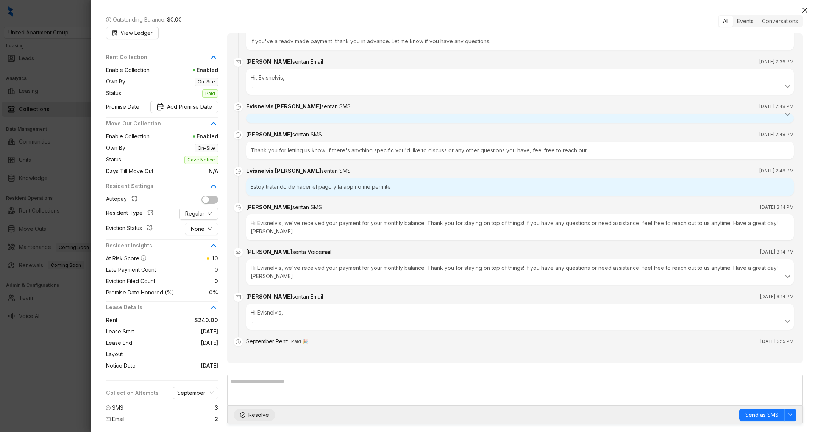
click at [254, 413] on span "Resolve" at bounding box center [258, 414] width 20 height 8
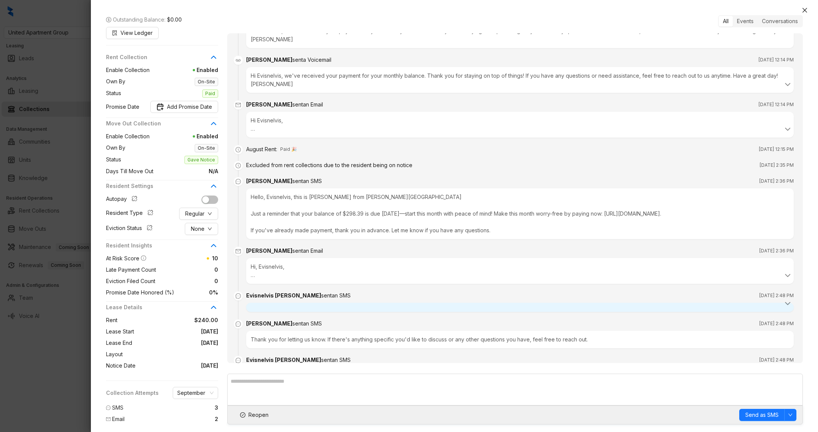
scroll to position [313, 0]
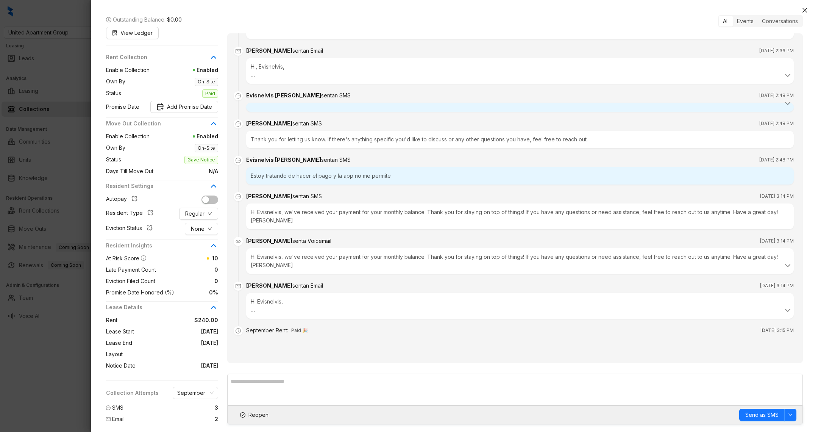
click at [50, 356] on div at bounding box center [409, 216] width 818 height 432
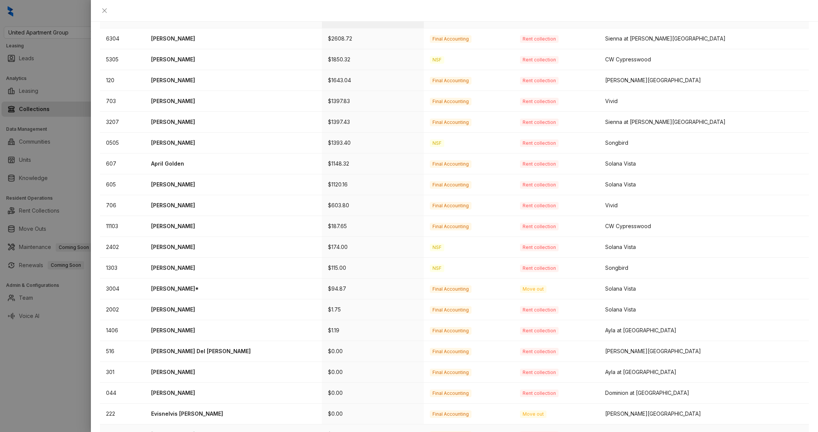
click at [205, 430] on p "Gabriella Garcia" at bounding box center [233, 434] width 165 height 8
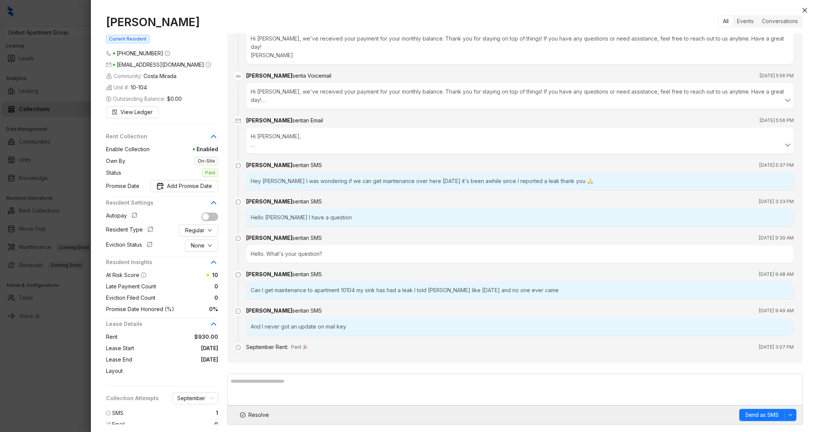
scroll to position [418, 0]
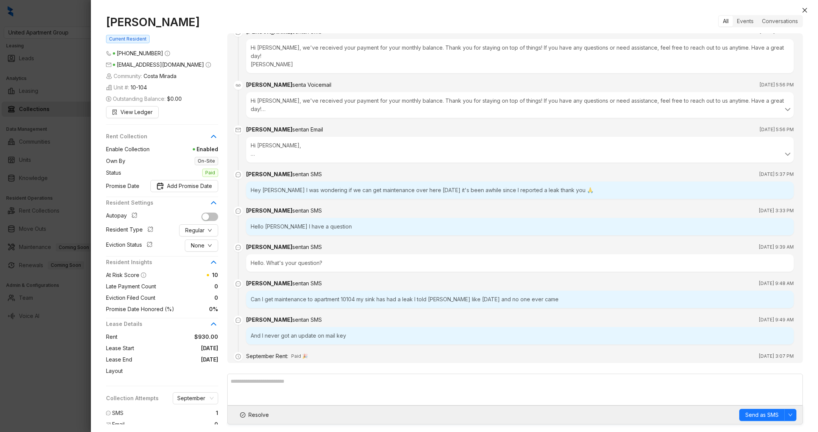
click at [314, 327] on div "And I never got an update on mail key" at bounding box center [519, 335] width 547 height 17
drag, startPoint x: 246, startPoint y: 343, endPoint x: 335, endPoint y: 335, distance: 89.3
click at [335, 352] on div "September Rent : Paid 🎉 Sep 4, 2025 at 3:07 PM" at bounding box center [519, 356] width 547 height 8
click at [284, 290] on div "Can I get maintenance to apartment 10104 my sink has had a leak I told Laura li…" at bounding box center [519, 298] width 547 height 17
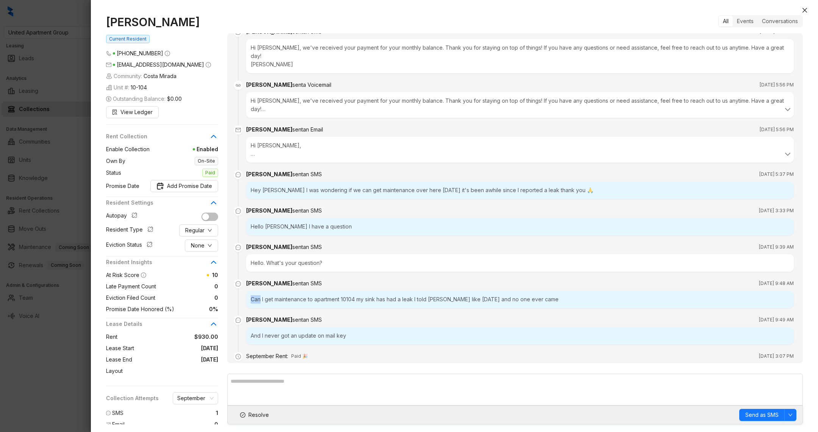
click at [284, 290] on div "Can I get maintenance to apartment 10104 my sink has had a leak I told Laura li…" at bounding box center [519, 298] width 547 height 17
click at [319, 352] on div "September Rent : Paid 🎉 Sep 4, 2025 at 3:07 PM" at bounding box center [519, 361] width 547 height 18
click at [260, 391] on textarea at bounding box center [514, 389] width 575 height 32
click at [73, 407] on div at bounding box center [409, 216] width 818 height 432
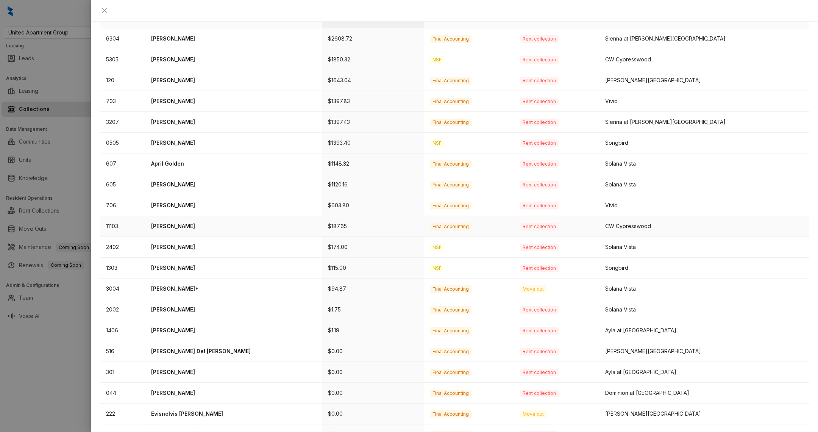
scroll to position [104, 0]
click at [181, 196] on td "Ashley Wood" at bounding box center [233, 206] width 177 height 21
click at [191, 203] on p "Ashley Wood" at bounding box center [233, 207] width 165 height 8
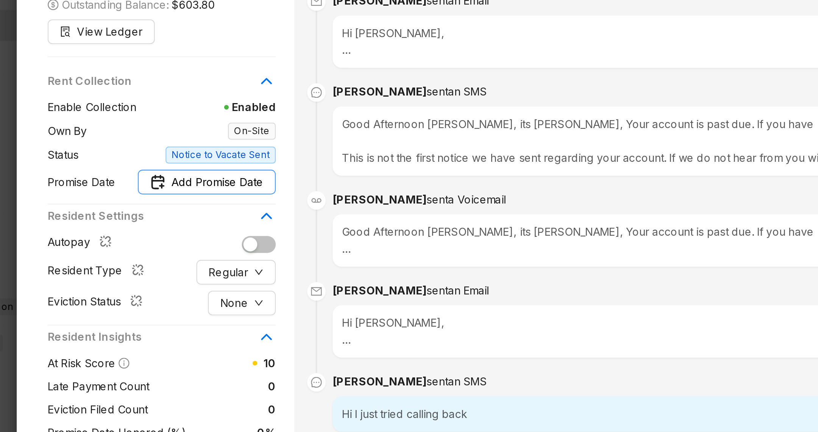
click at [178, 185] on span "Add Promise Date" at bounding box center [189, 186] width 45 height 8
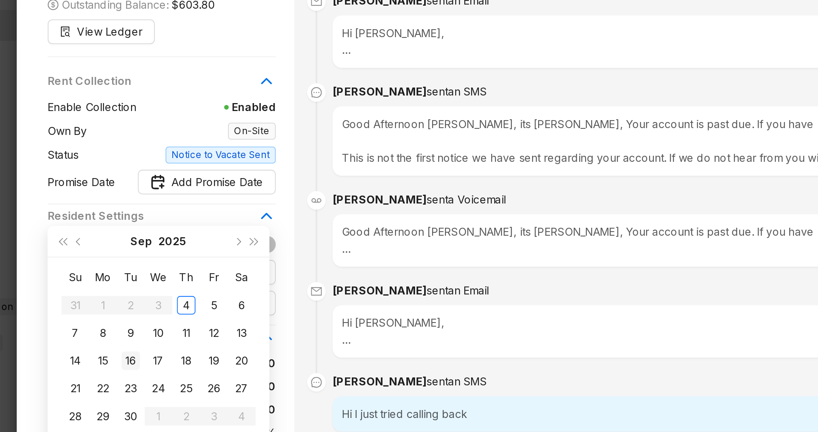
type input "**********"
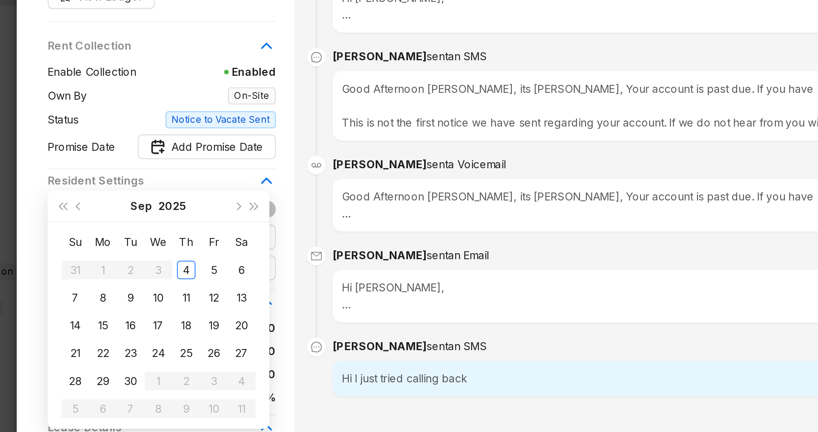
type input "**********"
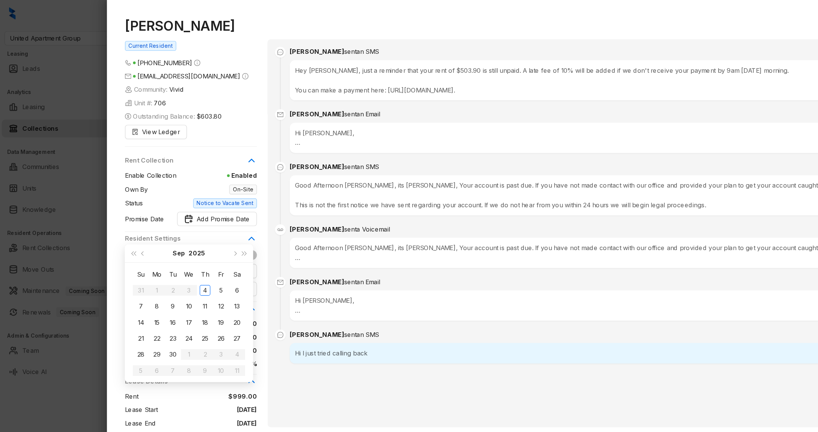
click at [287, 27] on div "All Events Conversations" at bounding box center [514, 21] width 575 height 12
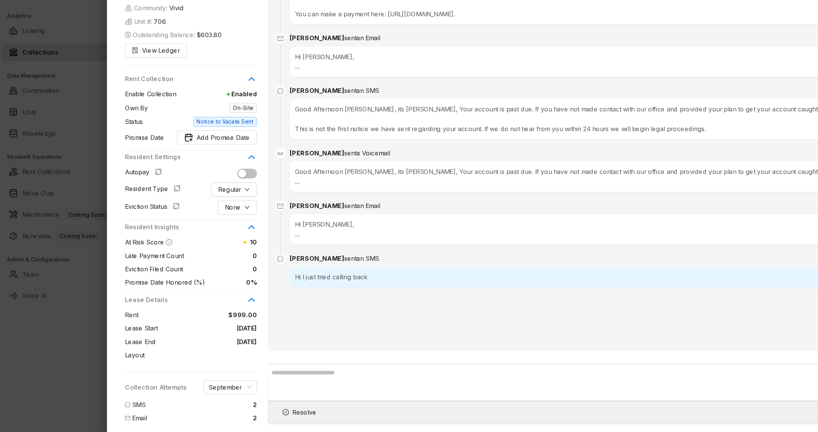
click at [58, 359] on div at bounding box center [409, 216] width 818 height 432
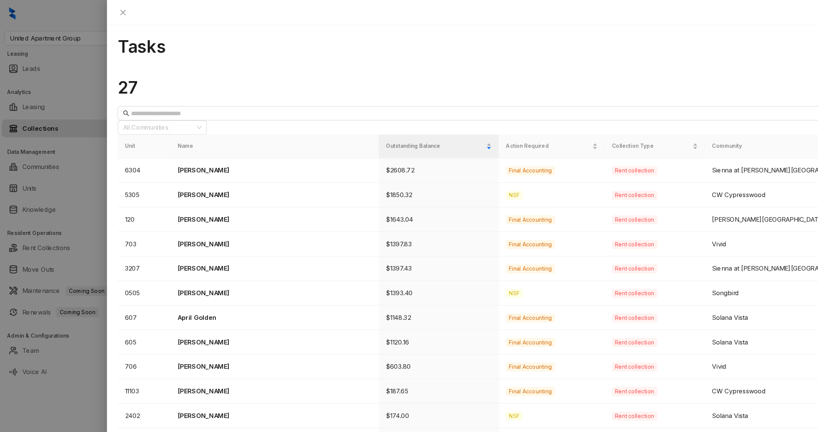
click at [61, 345] on div at bounding box center [409, 216] width 818 height 432
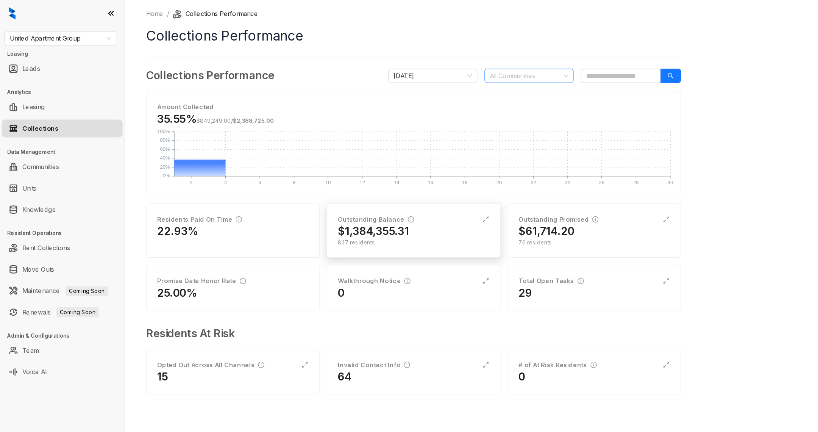
click at [348, 175] on div "Outstanding Balance $1,384,355.31 837 residents" at bounding box center [351, 196] width 147 height 46
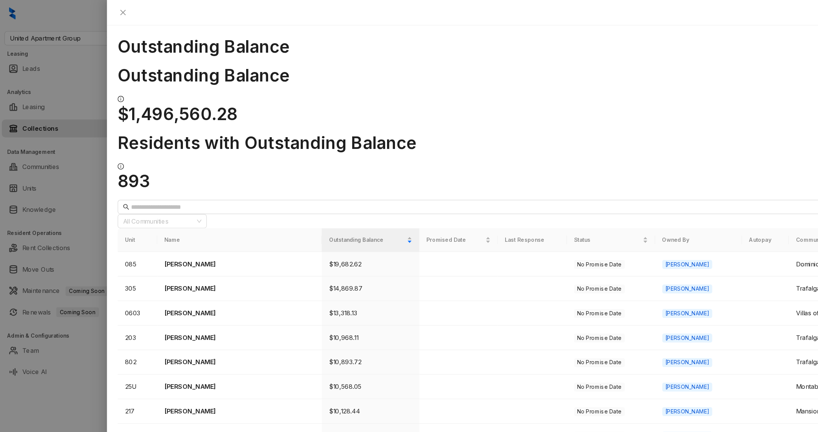
scroll to position [3, 0]
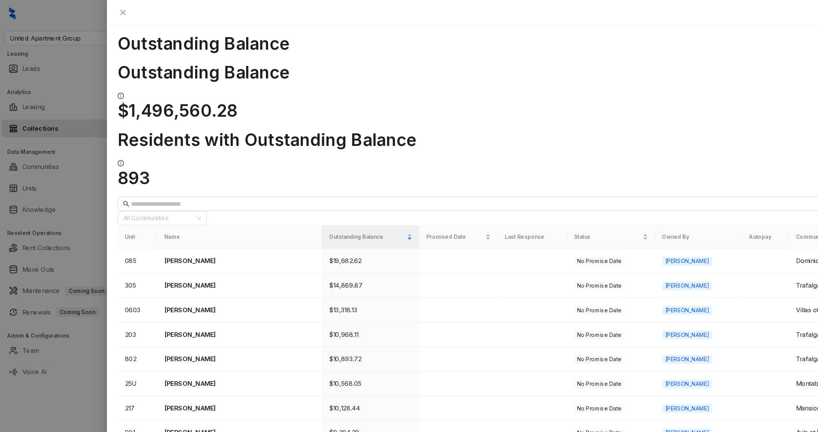
click at [55, 347] on div at bounding box center [409, 216] width 818 height 432
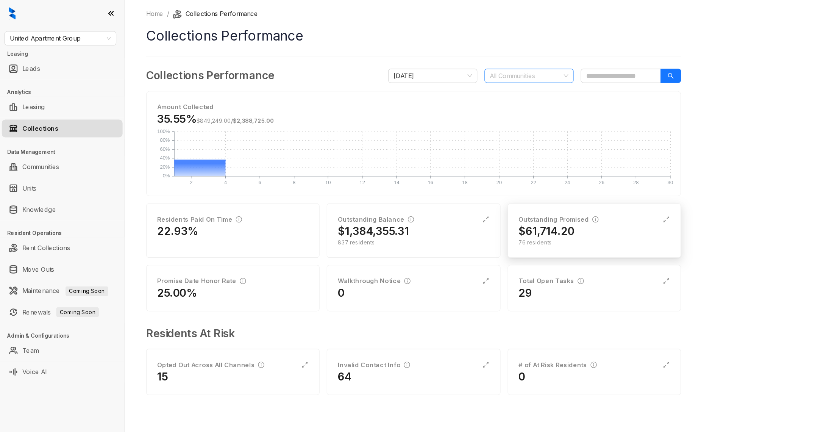
click at [444, 199] on h2 "$61,714.20" at bounding box center [464, 196] width 47 height 12
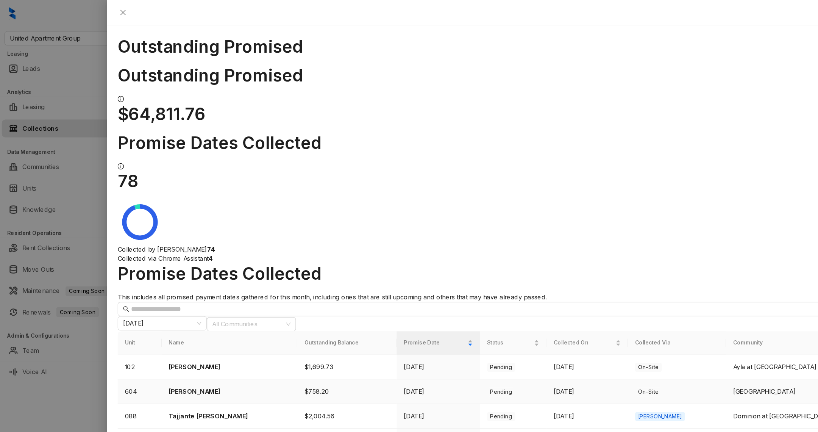
click at [215, 328] on p "Michael Morin" at bounding box center [194, 332] width 103 height 8
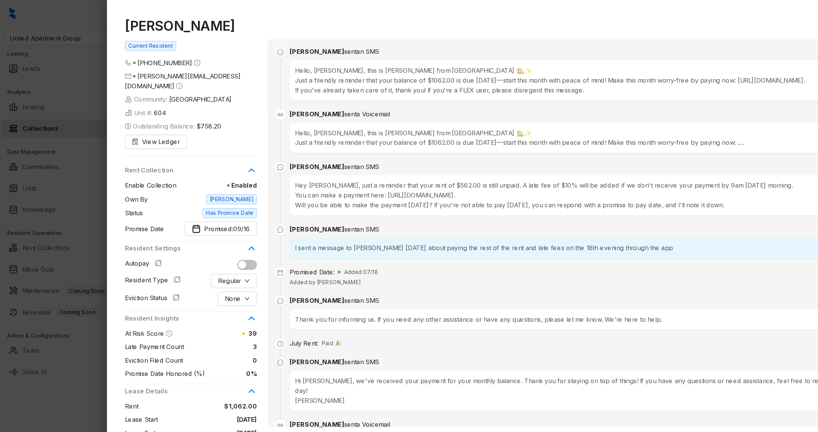
scroll to position [1219, 0]
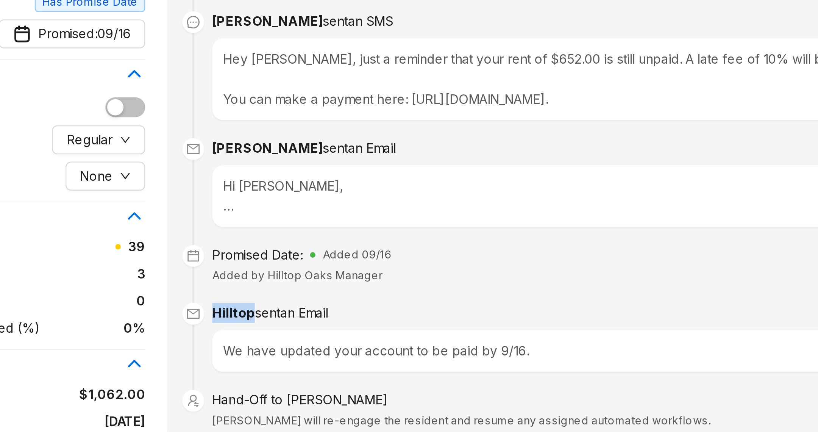
drag, startPoint x: 247, startPoint y: 292, endPoint x: 262, endPoint y: 292, distance: 14.4
click at [262, 307] on div "Hilltop sent an Email" at bounding box center [270, 311] width 48 height 8
click at [332, 323] on div "We have updated your account to be paid by 9/16." at bounding box center [520, 327] width 538 height 8
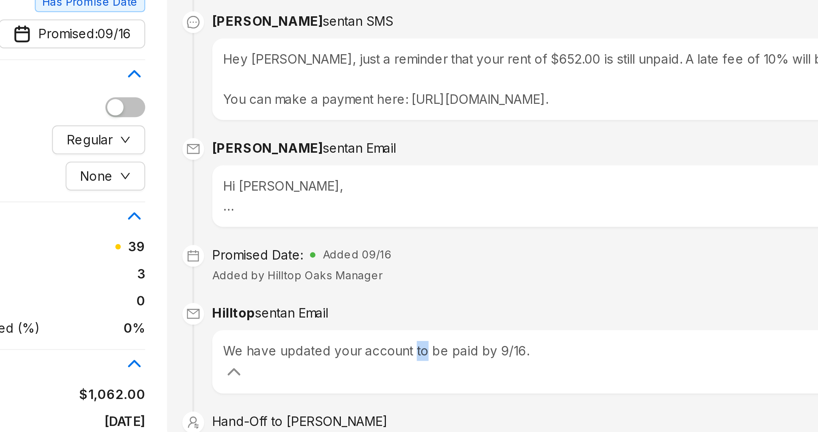
click at [332, 323] on div "We have updated your account to be paid by 9/16." at bounding box center [520, 327] width 538 height 8
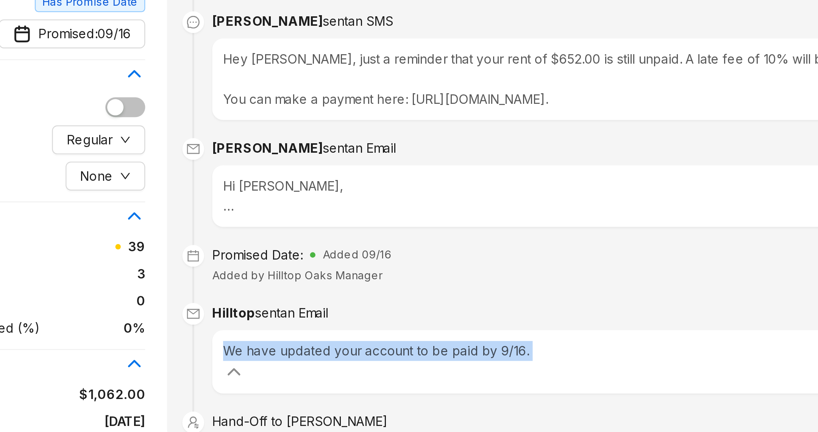
click at [332, 323] on div "We have updated your account to be paid by 9/16." at bounding box center [520, 327] width 538 height 8
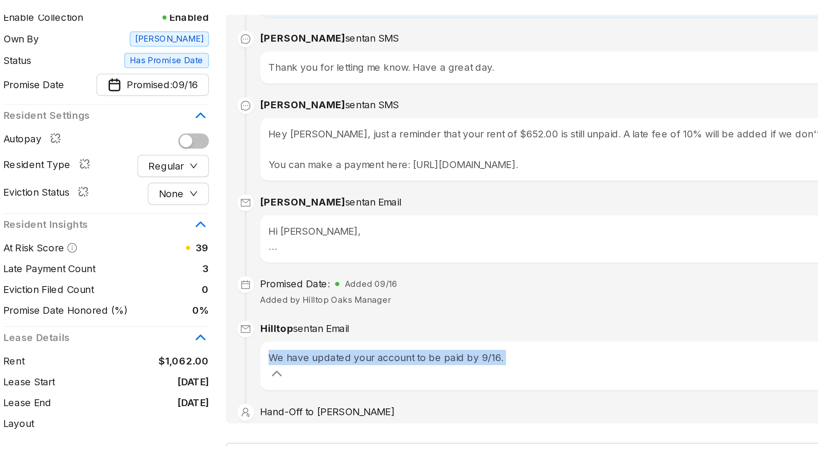
scroll to position [22, 0]
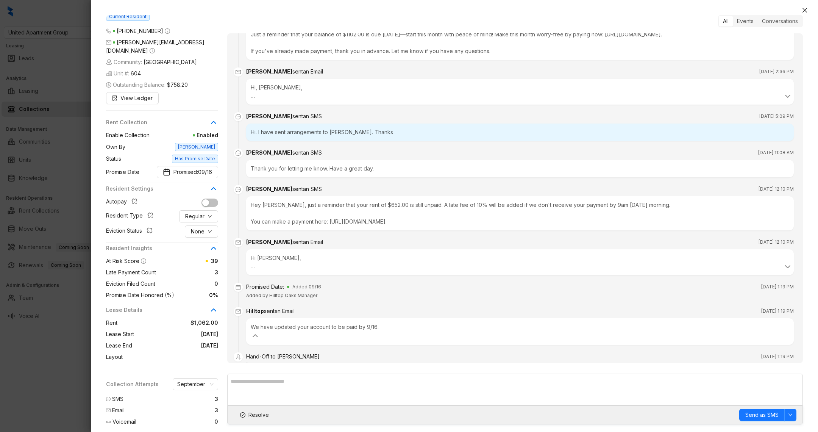
click at [73, 371] on div at bounding box center [409, 216] width 818 height 432
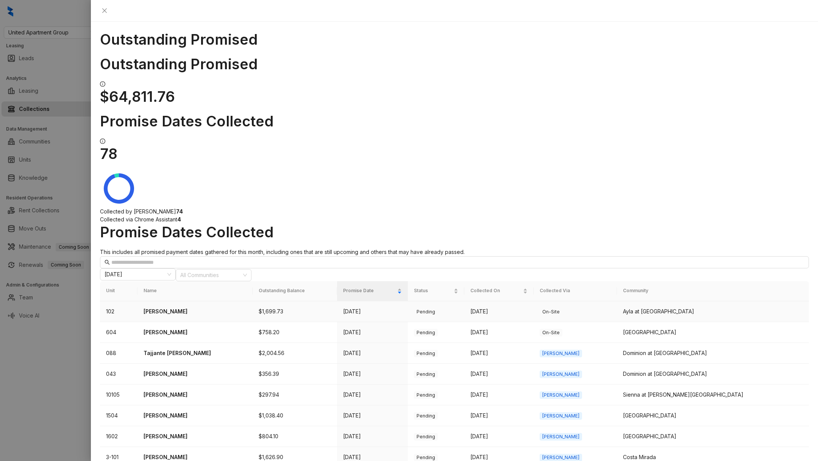
click at [214, 301] on td "Antonio Alvarado" at bounding box center [194, 311] width 115 height 21
click at [202, 301] on td "Antonio Alvarado" at bounding box center [194, 311] width 115 height 21
click at [186, 301] on td "Antonio Alvarado" at bounding box center [194, 311] width 115 height 21
click at [182, 307] on p "Antonio Alvarado" at bounding box center [194, 311] width 103 height 8
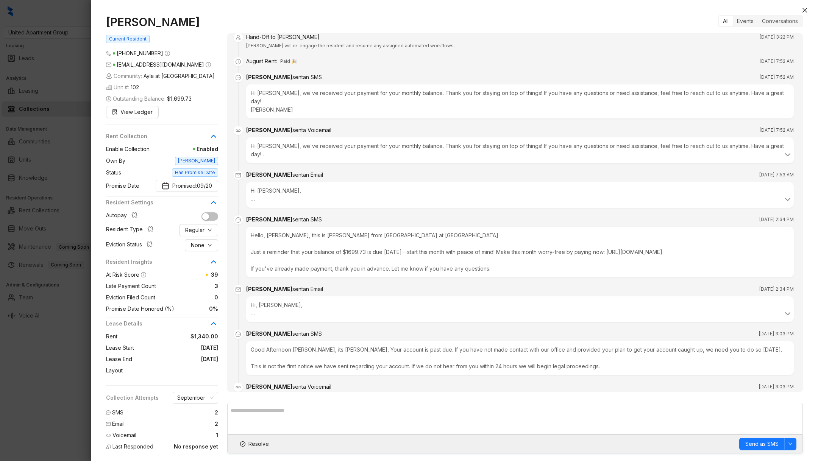
scroll to position [1326, 0]
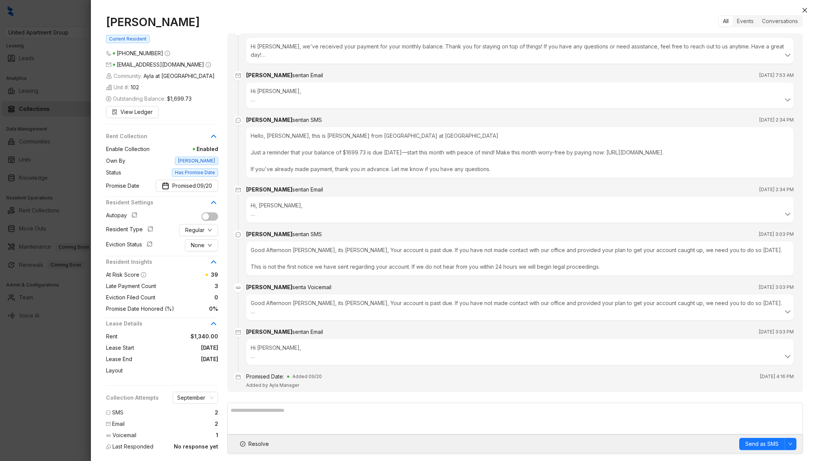
click at [78, 346] on div at bounding box center [409, 230] width 818 height 461
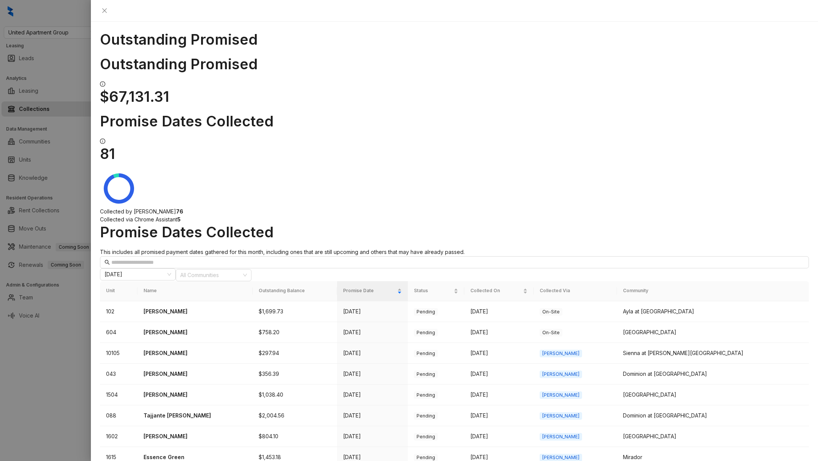
click at [69, 23] on div at bounding box center [409, 230] width 818 height 461
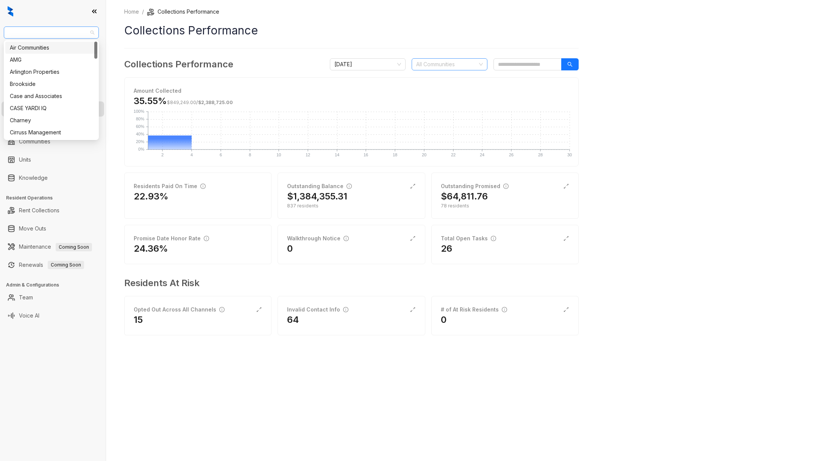
click at [65, 38] on span "United Apartment Group" at bounding box center [51, 32] width 86 height 11
type input "****"
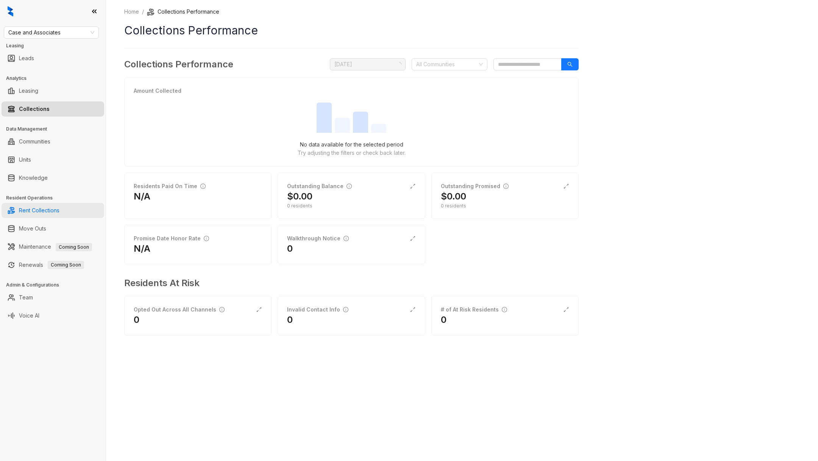
click at [42, 210] on link "Rent Collections" at bounding box center [39, 210] width 41 height 15
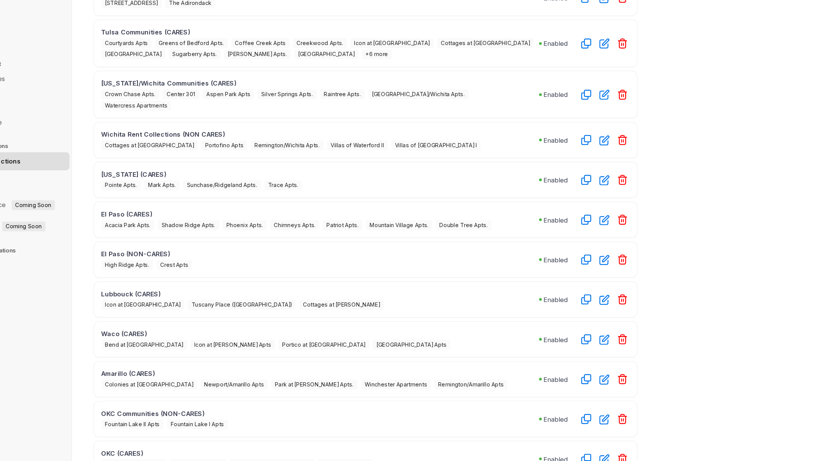
scroll to position [123, 0]
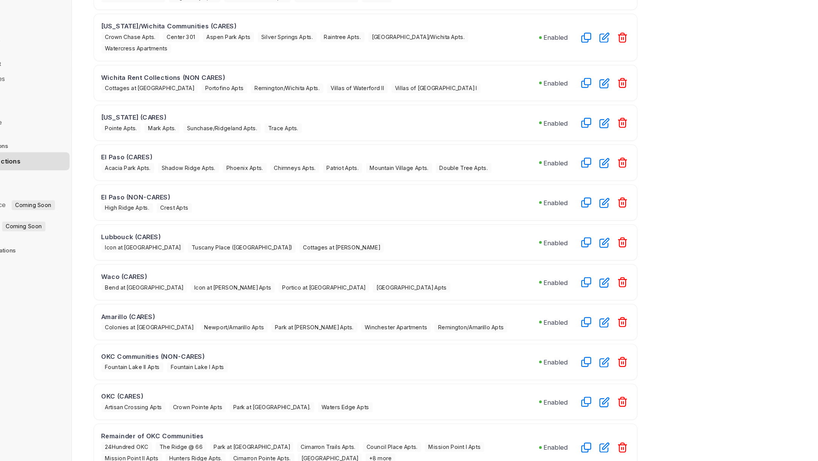
click at [351, 455] on span "+8 more" at bounding box center [363, 459] width 25 height 8
click at [551, 446] on icon "button" at bounding box center [551, 450] width 8 height 8
click at [550, 445] on icon "button" at bounding box center [551, 449] width 9 height 9
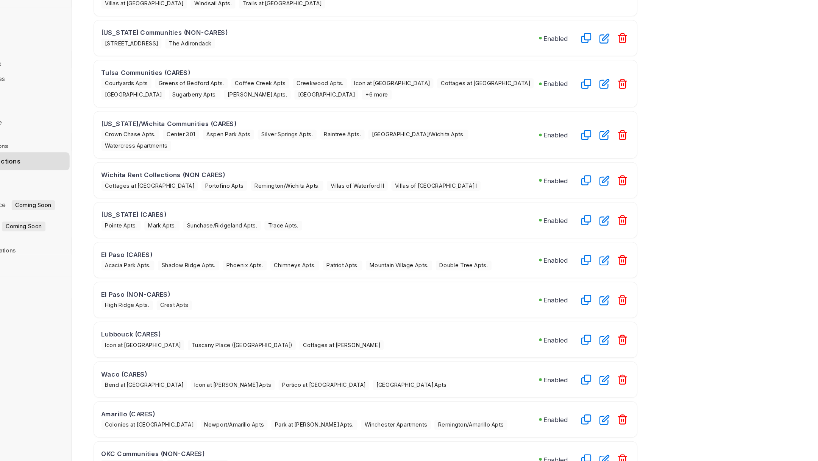
scroll to position [40, 0]
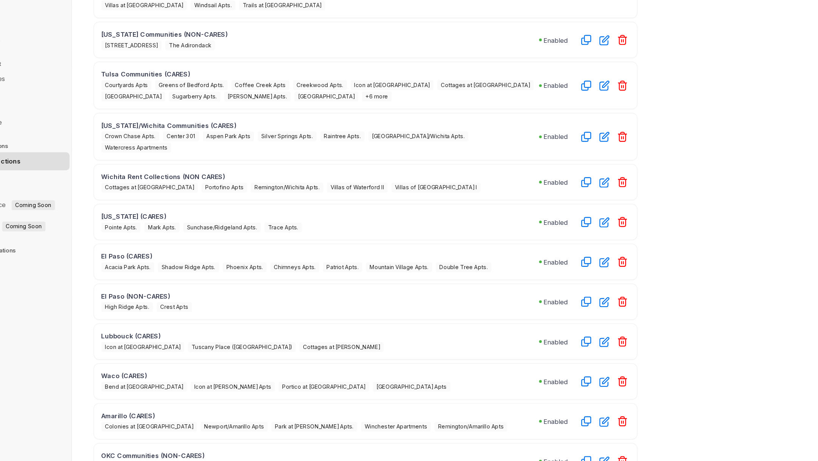
click at [348, 154] on span "+6 more" at bounding box center [360, 156] width 25 height 8
click at [551, 143] on icon "button" at bounding box center [551, 147] width 9 height 9
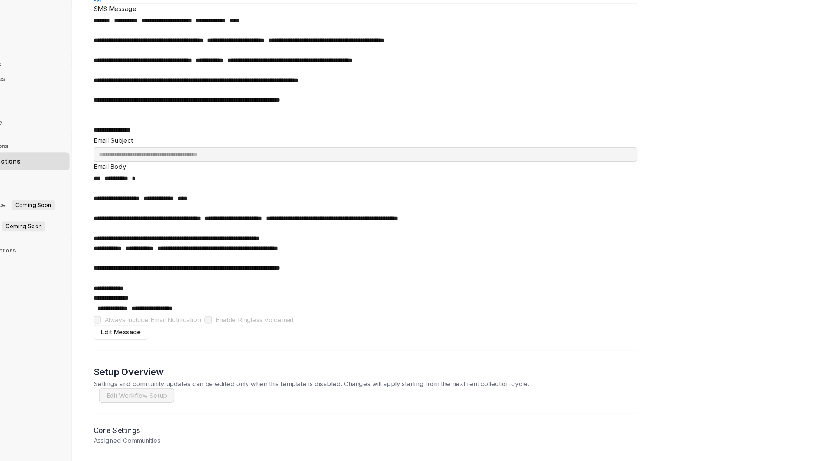
scroll to position [401, 0]
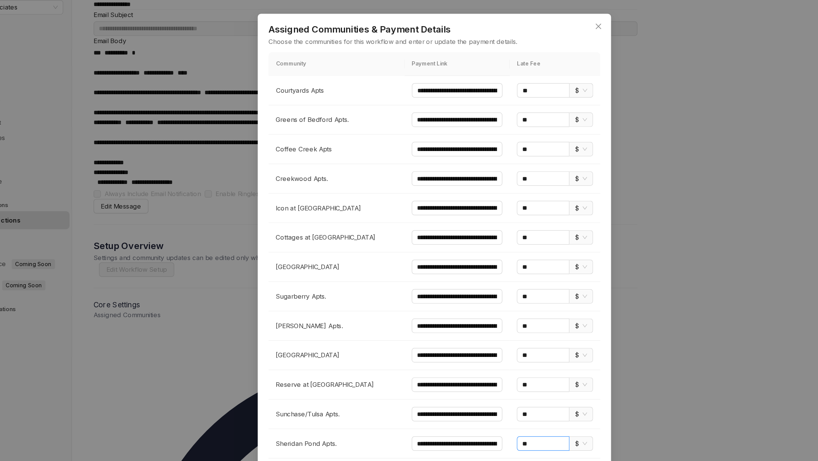
scroll to position [0, 0]
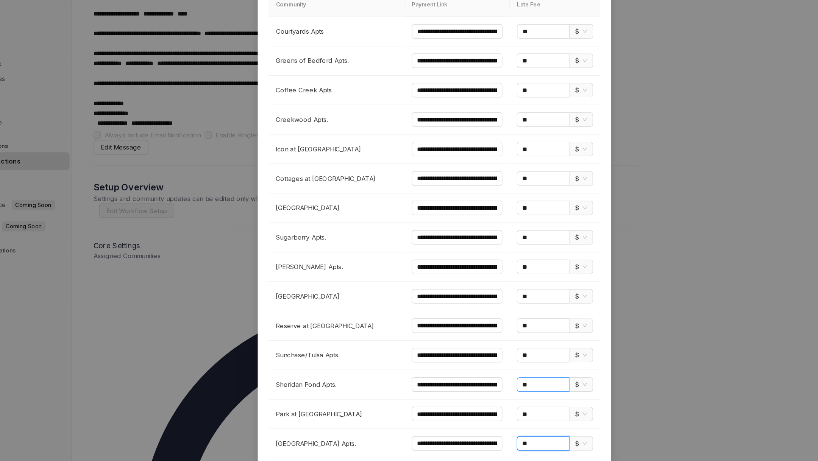
click at [498, 440] on input "**" at bounding box center [500, 446] width 44 height 12
click at [539, 440] on div "$" at bounding box center [531, 446] width 19 height 12
click at [535, 371] on div "%" at bounding box center [532, 371] width 16 height 12
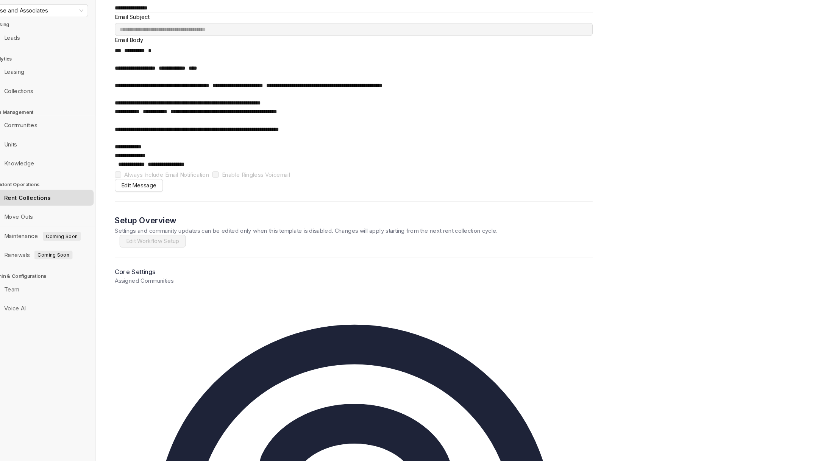
scroll to position [80, 0]
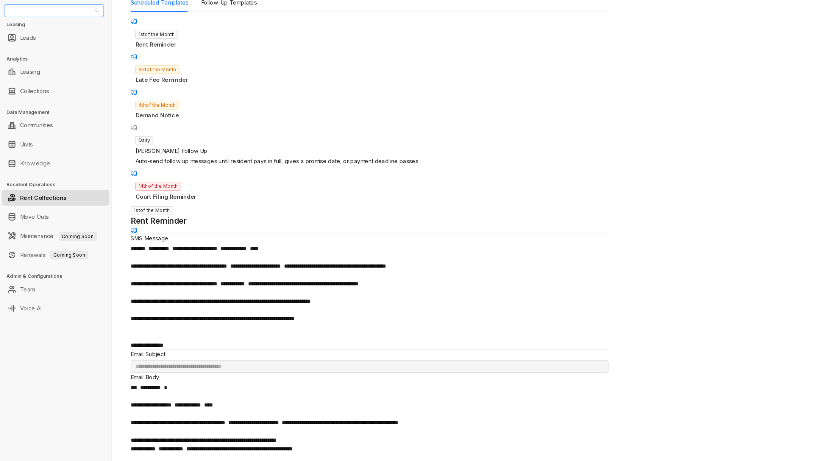
click at [69, 36] on span "Case and Associates" at bounding box center [51, 32] width 86 height 11
type input "***"
click at [80, 59] on div "Unified Residential" at bounding box center [51, 60] width 83 height 8
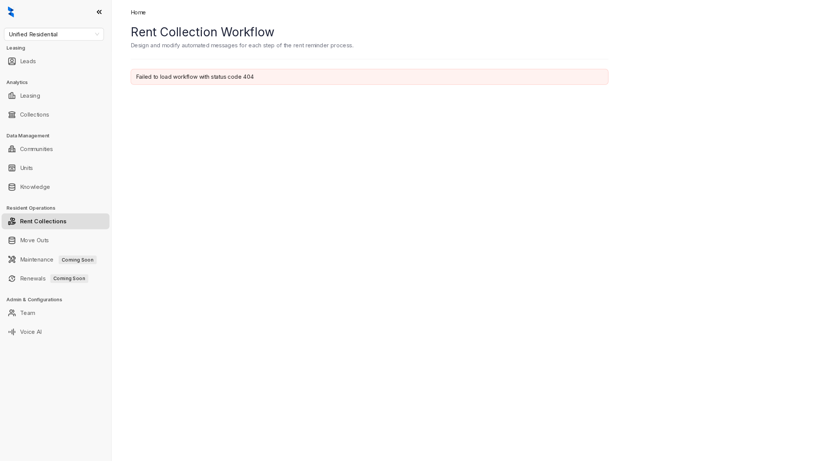
click at [180, 176] on div "Home Rent Collection Workflow Design and modify automated messages for each ste…" at bounding box center [462, 230] width 712 height 461
click at [259, 128] on div "Home Rent Collection Workflow Design and modify automated messages for each ste…" at bounding box center [462, 230] width 712 height 461
click at [496, 203] on div "Home Rent Collection Workflow Design and modify automated messages for each ste…" at bounding box center [462, 230] width 712 height 461
click at [53, 208] on link "Rent Collections" at bounding box center [41, 210] width 44 height 15
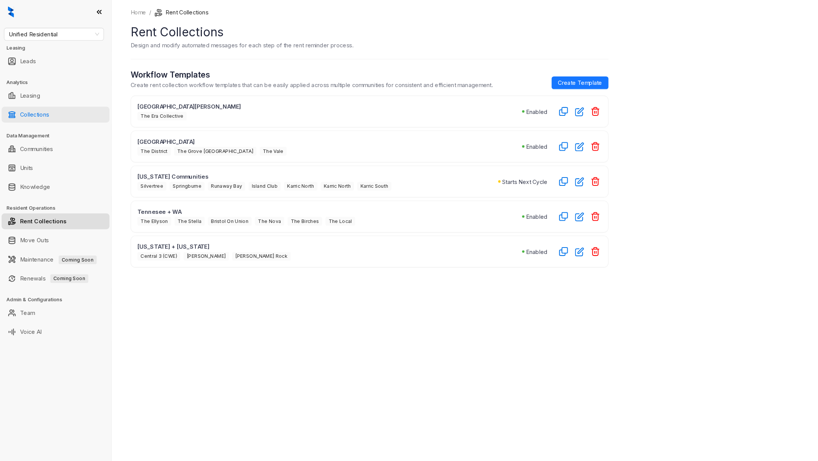
click at [46, 103] on link "Collections" at bounding box center [33, 108] width 28 height 15
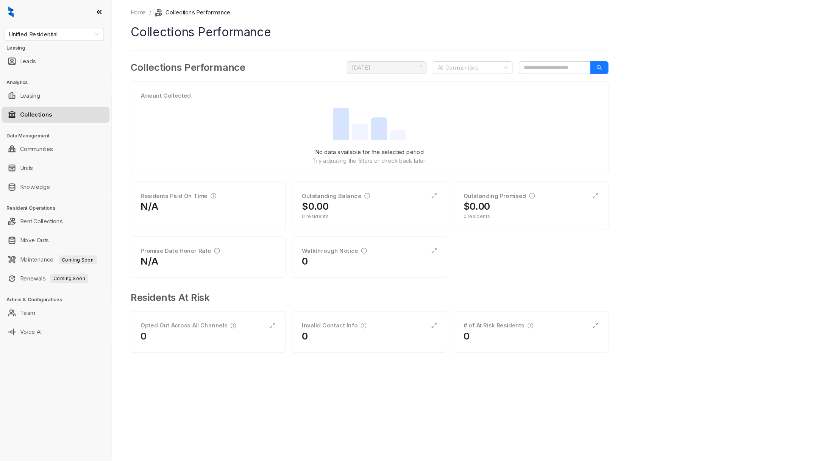
click at [42, 108] on link "Collections" at bounding box center [34, 108] width 31 height 15
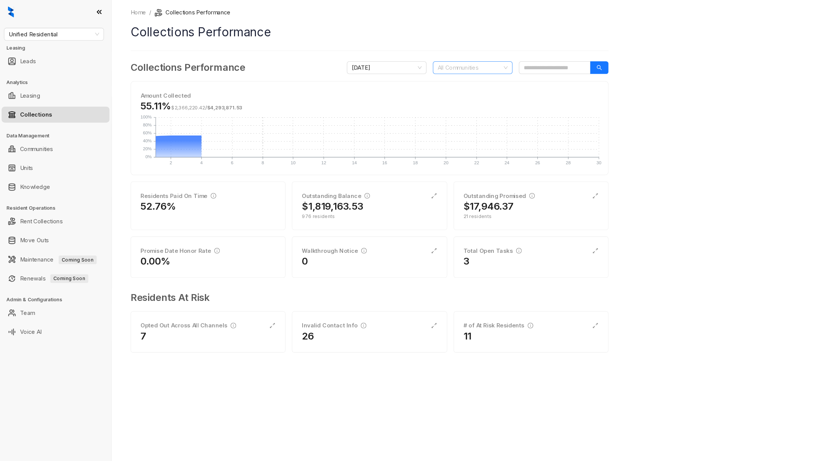
click at [453, 67] on div at bounding box center [445, 64] width 65 height 11
type input "***"
click at [465, 83] on div "The Nova" at bounding box center [449, 79] width 73 height 12
click at [281, 53] on div "Home / Collections Performance Collections Performance Collections Performance …" at bounding box center [351, 177] width 454 height 338
click at [352, 204] on div "111 residents" at bounding box center [351, 206] width 128 height 7
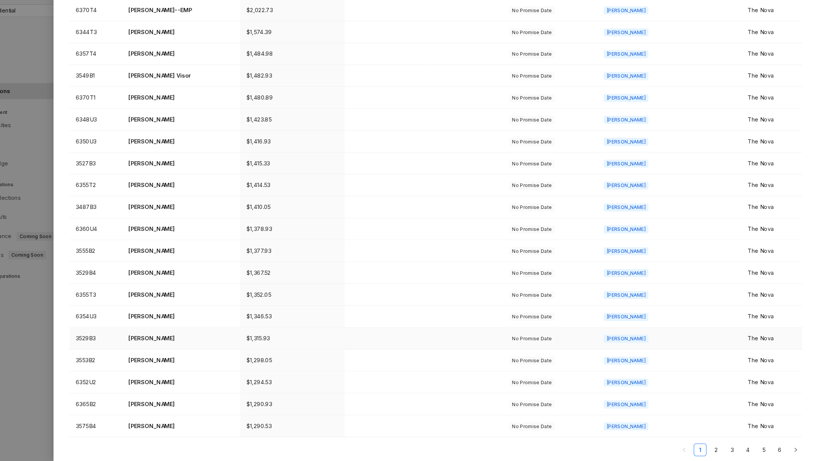
click at [165, 347] on td "[PERSON_NAME]" at bounding box center [212, 344] width 112 height 21
click at [191, 344] on p "[PERSON_NAME]" at bounding box center [212, 344] width 100 height 8
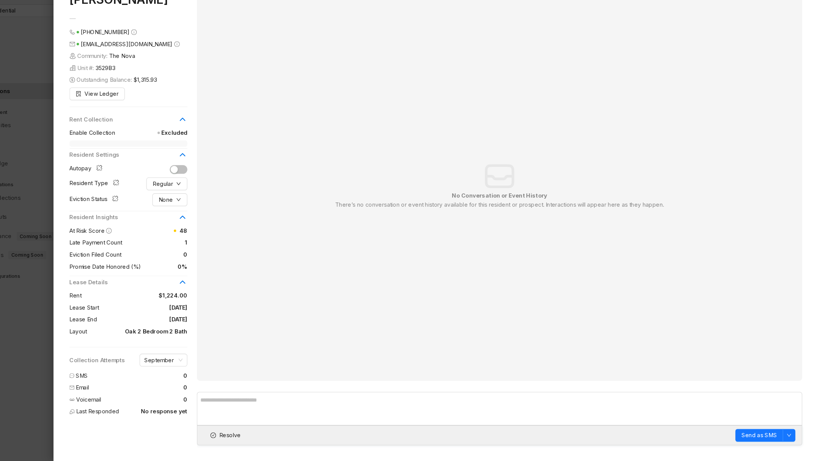
click at [284, 184] on div "No Conversation or Event History There’s no conversation or event history avail…" at bounding box center [515, 200] width 554 height 354
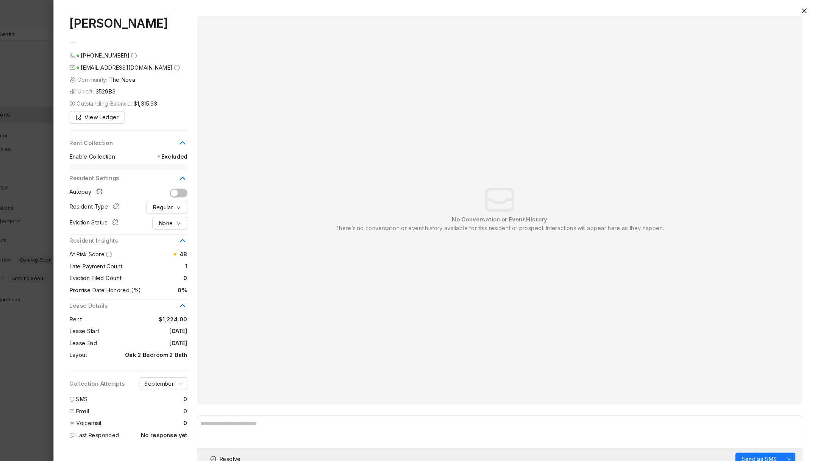
click at [44, 341] on div at bounding box center [409, 230] width 818 height 461
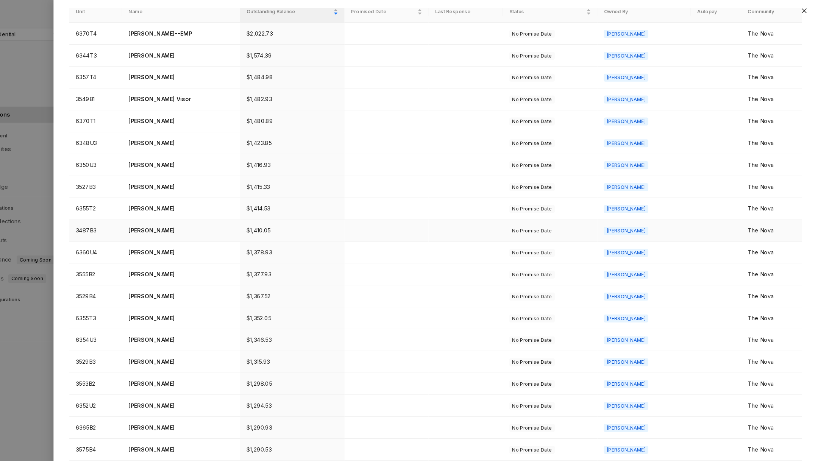
click at [182, 203] on td "[PERSON_NAME]" at bounding box center [212, 198] width 112 height 21
click at [180, 198] on p "[PERSON_NAME]" at bounding box center [212, 198] width 100 height 8
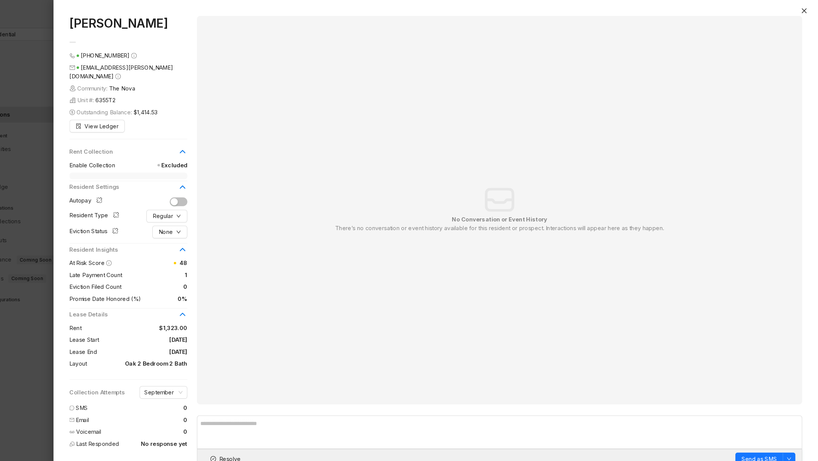
click at [72, 371] on div at bounding box center [409, 230] width 818 height 461
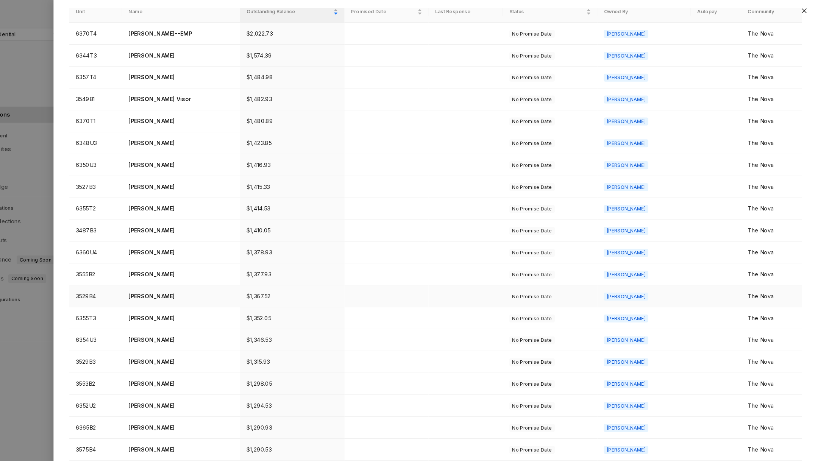
click at [168, 279] on p "[PERSON_NAME]" at bounding box center [212, 282] width 100 height 8
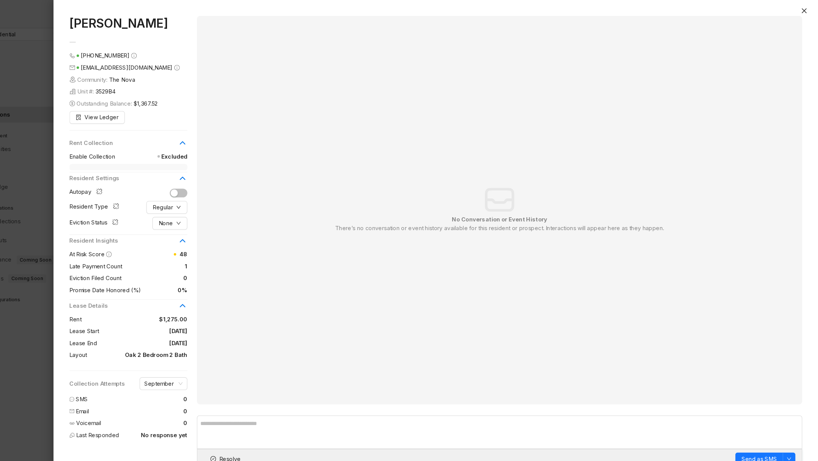
click at [59, 353] on div at bounding box center [409, 230] width 818 height 461
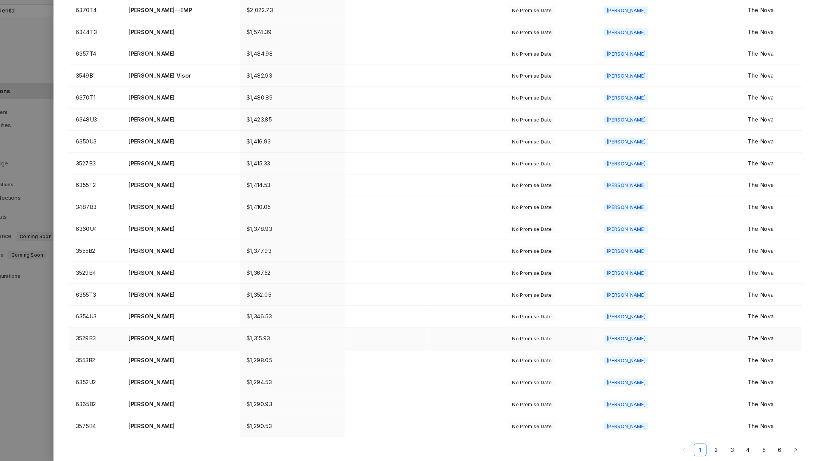
click at [192, 355] on td "[PERSON_NAME]" at bounding box center [212, 365] width 112 height 21
click at [195, 369] on td "[PERSON_NAME]" at bounding box center [212, 365] width 112 height 21
click at [196, 402] on p "[PERSON_NAME]" at bounding box center [212, 406] width 100 height 8
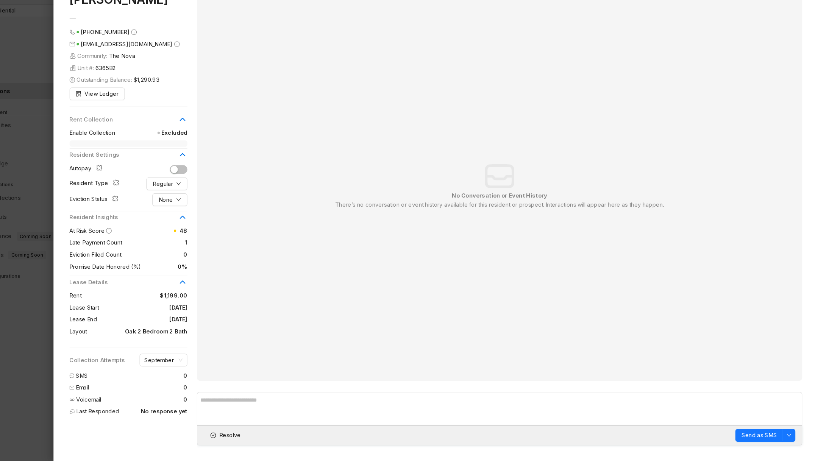
click at [60, 400] on div at bounding box center [409, 230] width 818 height 461
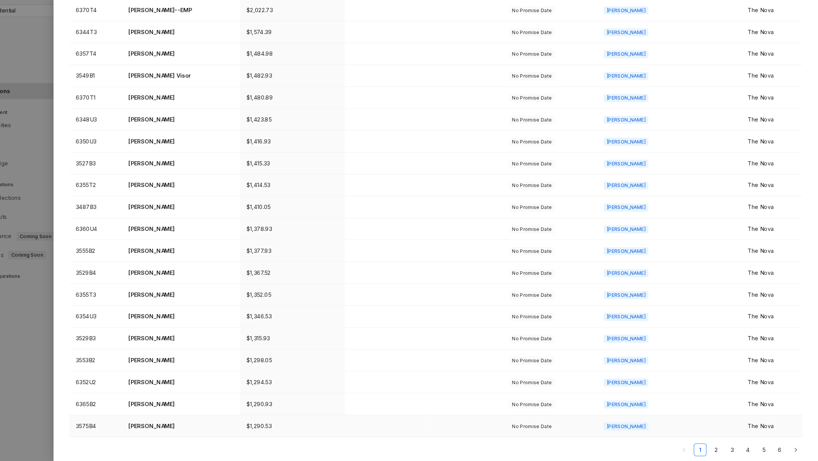
click at [192, 425] on p "[PERSON_NAME]" at bounding box center [212, 427] width 100 height 8
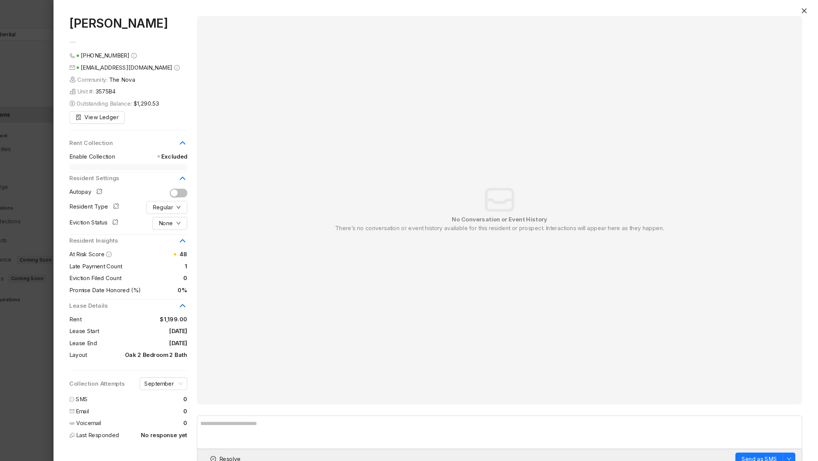
click at [76, 328] on div at bounding box center [409, 230] width 818 height 461
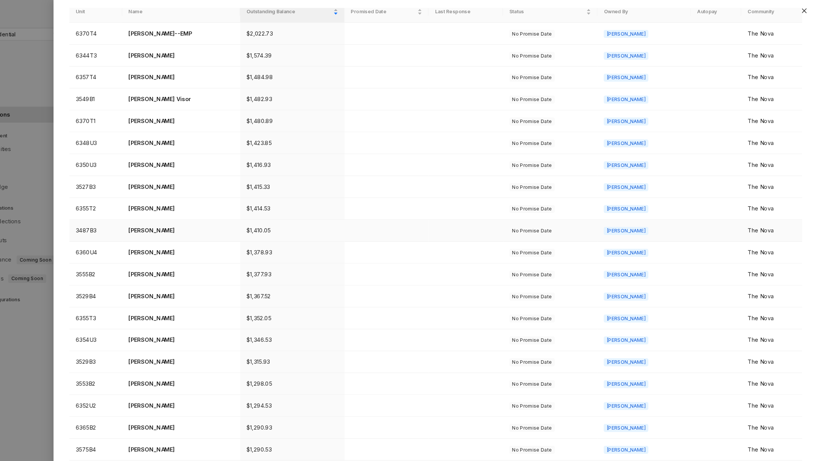
scroll to position [64, 0]
